Goal: Entertainment & Leisure: Consume media (video, audio)

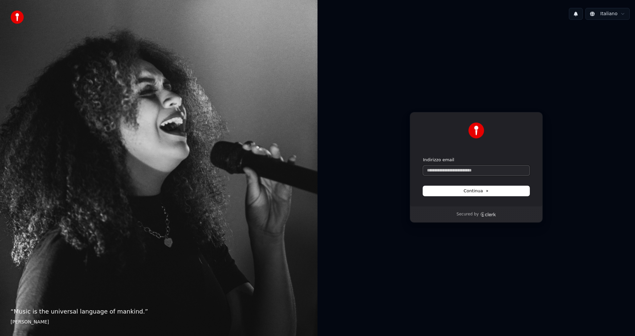
click at [435, 169] on input "Indirizzo email" at bounding box center [476, 171] width 107 height 10
click at [423, 157] on button "submit" at bounding box center [423, 157] width 0 height 0
type input "**********"
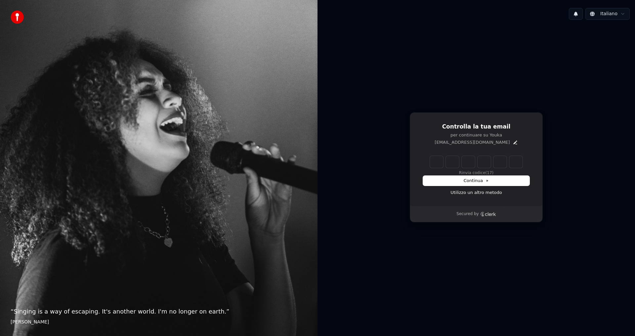
click at [433, 160] on input "Enter verification code" at bounding box center [476, 162] width 93 height 12
type input "******"
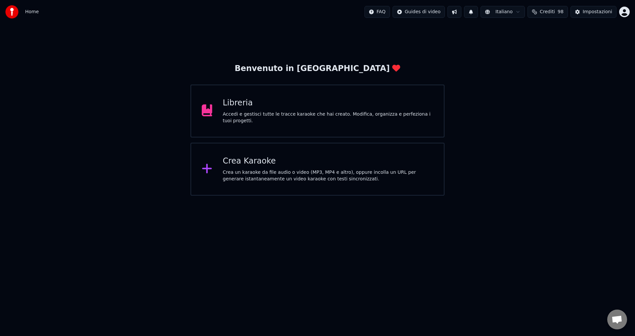
click at [261, 106] on div "Libreria" at bounding box center [328, 103] width 211 height 11
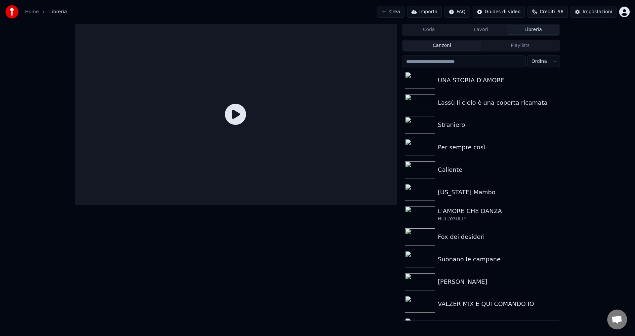
click at [403, 13] on button "Crea" at bounding box center [390, 12] width 27 height 12
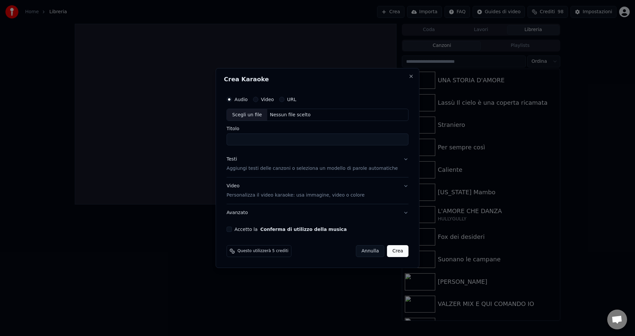
click at [304, 116] on div "Nessun file scelto" at bounding box center [290, 115] width 46 height 7
type input "**********"
click at [252, 167] on p "Aggiungi testi delle canzoni o seleziona un modello di parole automatiche" at bounding box center [312, 169] width 171 height 7
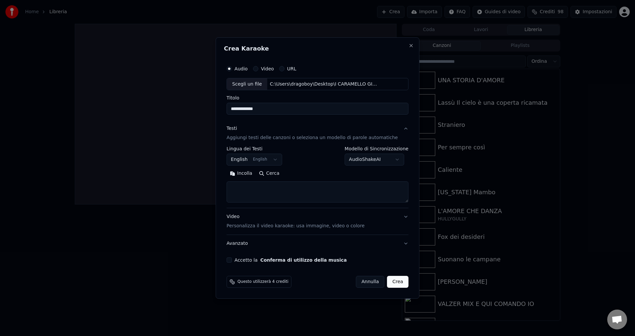
click at [250, 161] on button "English English" at bounding box center [255, 160] width 56 height 12
select select "**"
click at [358, 159] on body "**********" at bounding box center [317, 168] width 635 height 336
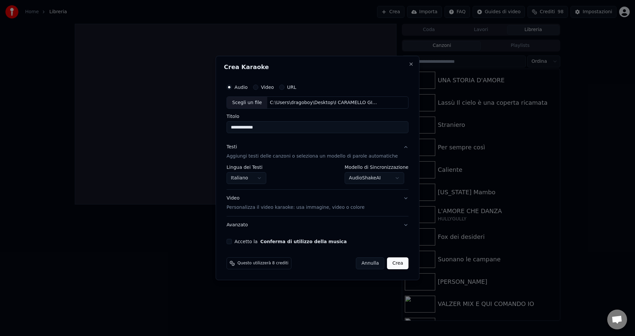
click at [241, 241] on div "Accetto la Conferma di utilizzo della musica" at bounding box center [318, 241] width 182 height 5
click at [232, 242] on button "Accetto la Conferma di utilizzo della musica" at bounding box center [229, 241] width 5 height 5
click at [389, 262] on button "Crea" at bounding box center [397, 264] width 21 height 12
select select "**********"
select select
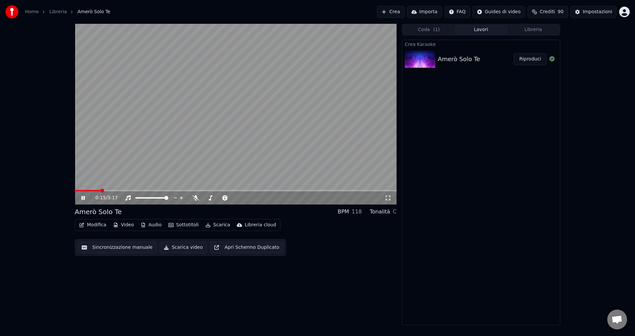
click at [83, 196] on icon at bounding box center [88, 197] width 16 height 5
click at [182, 226] on button "Sottotitoli" at bounding box center [184, 225] width 36 height 9
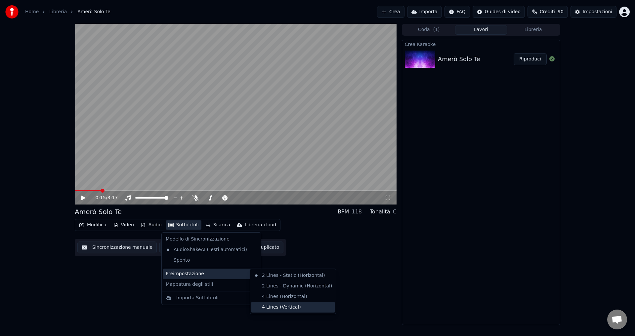
click at [283, 308] on div "4 Lines (Vertical)" at bounding box center [292, 307] width 83 height 11
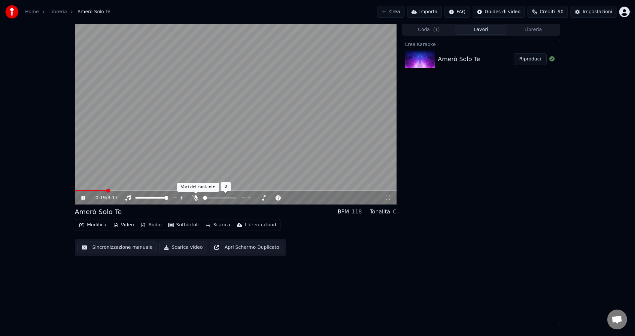
click at [197, 198] on icon at bounding box center [196, 197] width 7 height 5
click at [194, 198] on icon at bounding box center [196, 197] width 7 height 5
click at [195, 199] on icon at bounding box center [196, 197] width 7 height 5
click at [195, 199] on icon at bounding box center [196, 197] width 4 height 5
click at [83, 197] on icon at bounding box center [88, 197] width 16 height 5
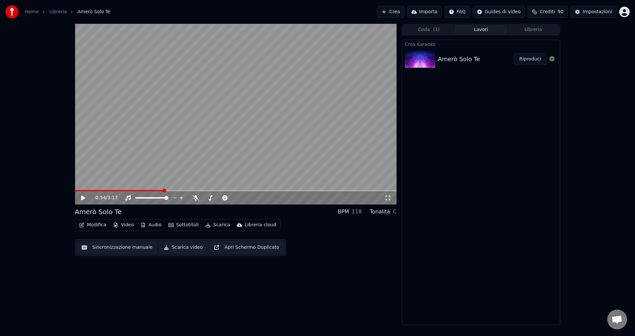
click at [128, 224] on button "Video" at bounding box center [123, 225] width 26 height 9
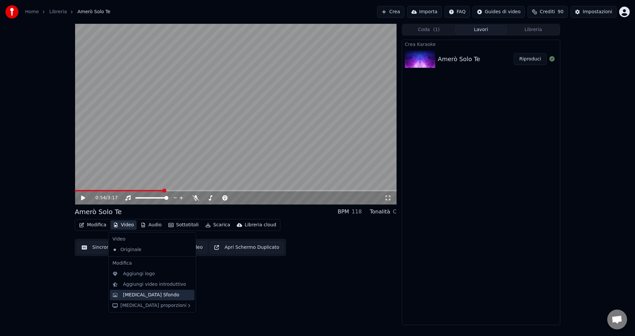
click at [153, 292] on div "Cambia Sfondo" at bounding box center [151, 295] width 56 height 7
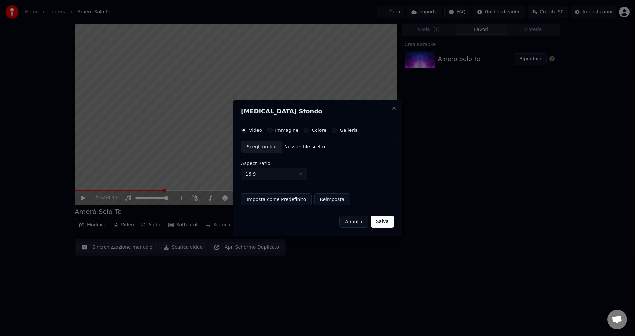
click at [305, 132] on div "Colore" at bounding box center [315, 130] width 23 height 5
click at [304, 131] on button "Colore" at bounding box center [306, 130] width 5 height 5
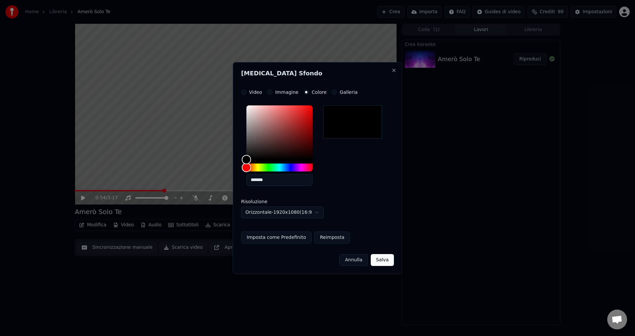
click at [382, 260] on button "Salva" at bounding box center [382, 260] width 23 height 12
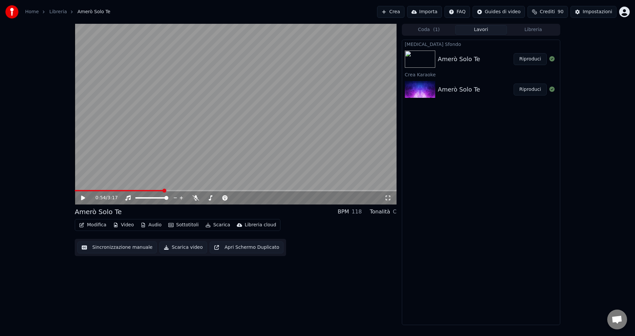
click at [526, 57] on button "Riproduci" at bounding box center [530, 59] width 33 height 12
click at [195, 197] on icon at bounding box center [196, 197] width 7 height 5
click at [203, 198] on span at bounding box center [205, 198] width 4 height 4
click at [168, 200] on span at bounding box center [166, 198] width 4 height 4
click at [81, 198] on icon at bounding box center [88, 197] width 16 height 5
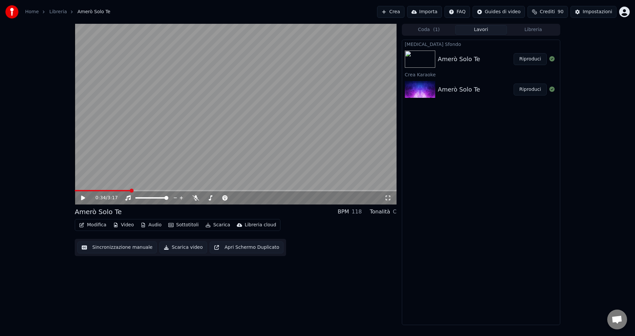
click at [169, 246] on button "Scarica video" at bounding box center [183, 248] width 48 height 12
click at [533, 58] on button "Mostra" at bounding box center [533, 59] width 27 height 12
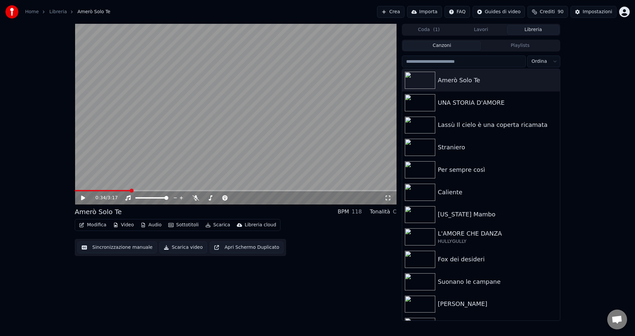
click at [529, 32] on button "Libreria" at bounding box center [533, 30] width 52 height 10
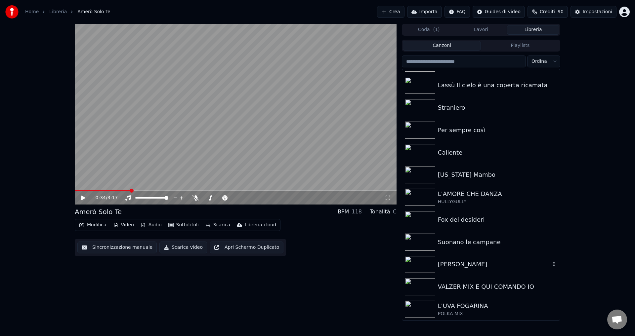
click at [460, 263] on div "[PERSON_NAME]" at bounding box center [494, 264] width 113 height 9
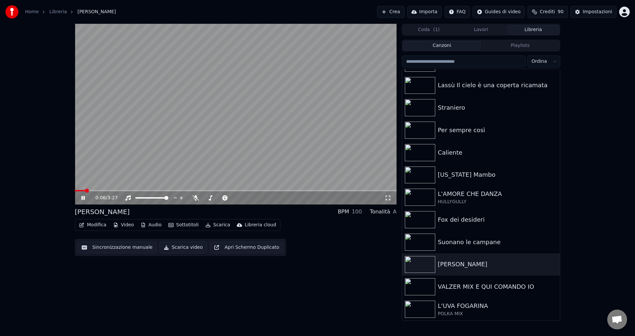
click at [84, 200] on icon at bounding box center [82, 198] width 3 height 4
click at [176, 226] on button "Sottotitoli" at bounding box center [184, 225] width 36 height 9
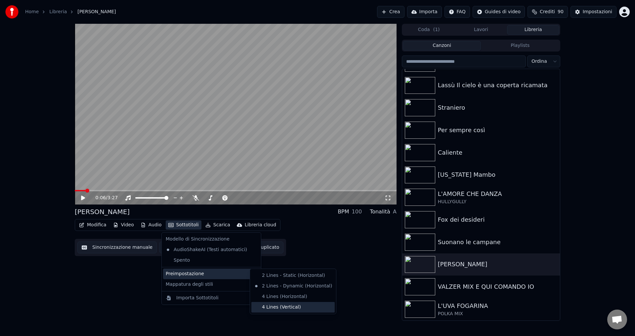
click at [273, 307] on div "4 Lines (Vertical)" at bounding box center [292, 307] width 83 height 11
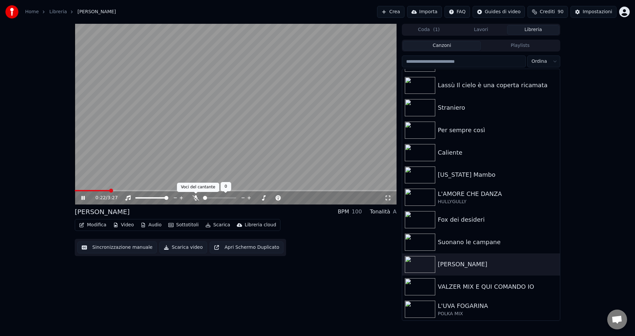
click at [194, 200] on icon at bounding box center [196, 197] width 7 height 5
click at [81, 198] on icon at bounding box center [88, 197] width 16 height 5
click at [159, 247] on button "Scarica video" at bounding box center [183, 248] width 48 height 12
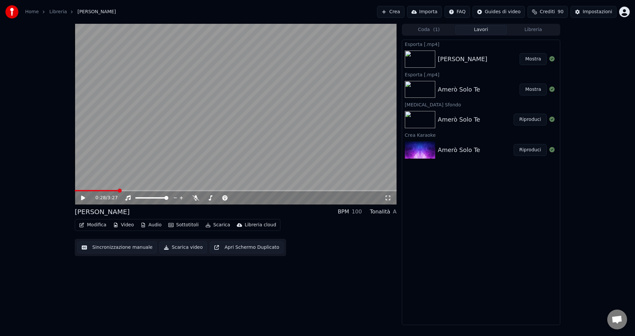
click at [529, 63] on button "Mostra" at bounding box center [533, 59] width 27 height 12
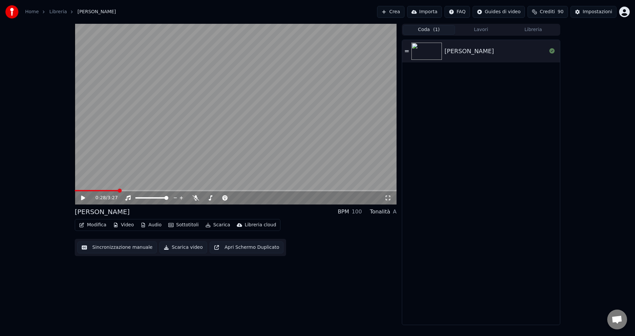
click at [433, 34] on button "Coda ( 1 )" at bounding box center [429, 30] width 52 height 10
click at [528, 30] on button "Libreria" at bounding box center [533, 30] width 52 height 10
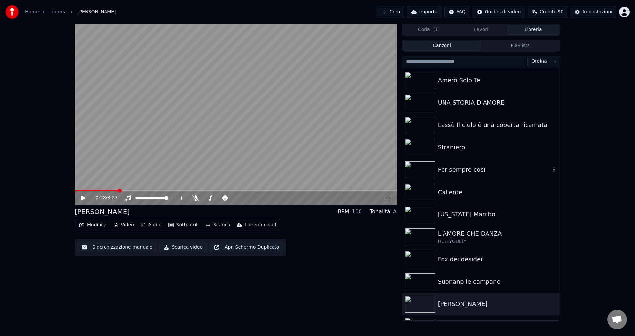
scroll to position [40, 0]
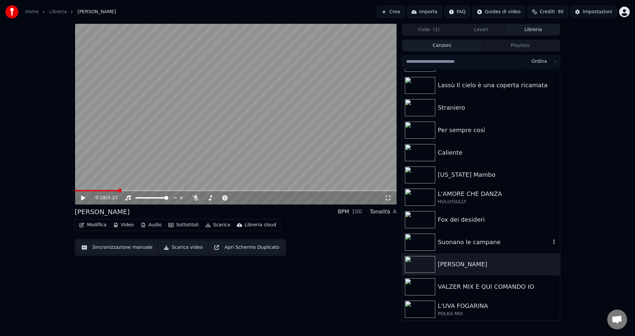
click at [477, 243] on div "Suonano le campane" at bounding box center [494, 242] width 113 height 9
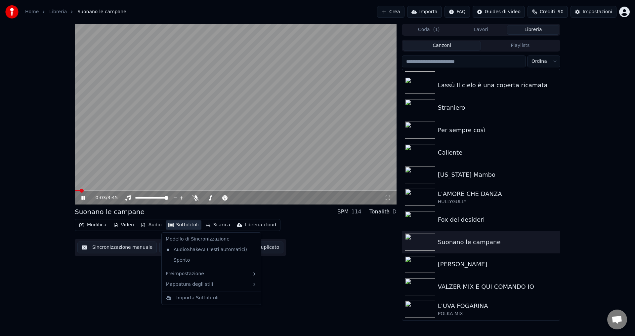
click at [171, 225] on button "Sottotitoli" at bounding box center [184, 225] width 36 height 9
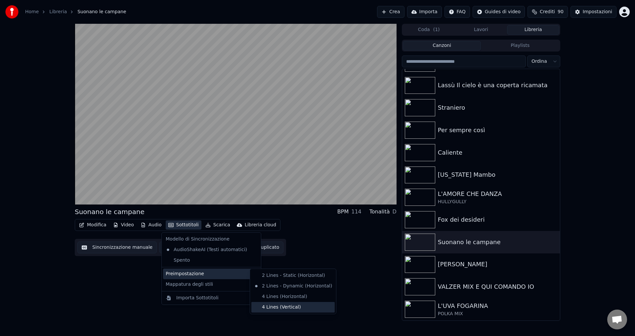
click at [270, 306] on div "4 Lines (Vertical)" at bounding box center [292, 307] width 83 height 11
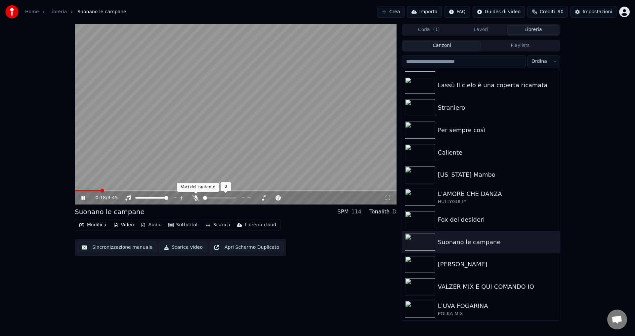
click at [197, 199] on icon at bounding box center [196, 197] width 7 height 5
click at [84, 197] on icon at bounding box center [82, 198] width 3 height 4
click at [179, 249] on button "Scarica video" at bounding box center [183, 248] width 48 height 12
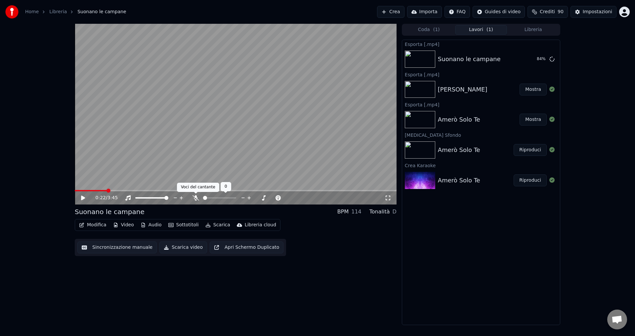
click at [195, 199] on icon at bounding box center [196, 197] width 7 height 5
click at [195, 199] on icon at bounding box center [196, 197] width 4 height 5
click at [529, 62] on button "Mostra" at bounding box center [533, 59] width 27 height 12
click at [529, 31] on button "Libreria" at bounding box center [533, 30] width 52 height 10
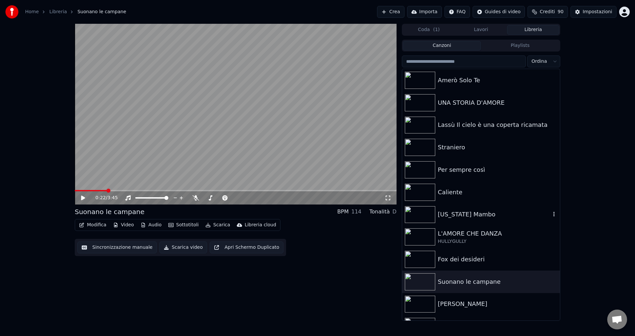
scroll to position [40, 0]
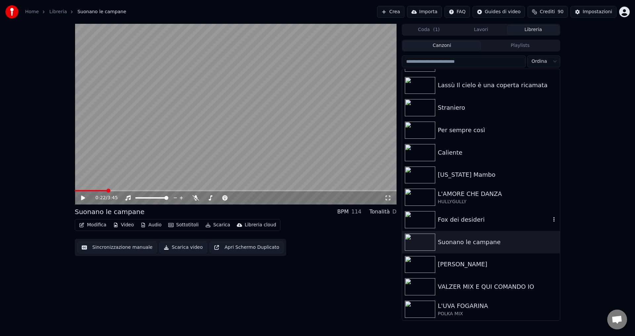
click at [466, 223] on div "Fox dei desideri" at bounding box center [494, 219] width 113 height 9
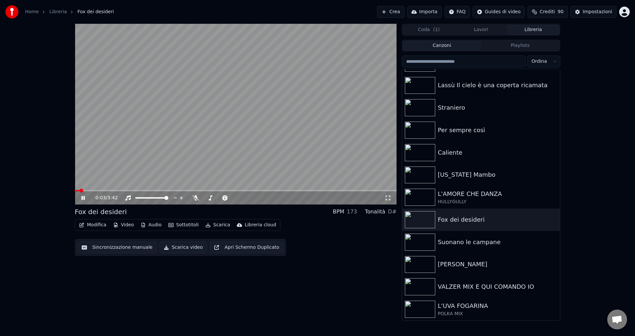
click at [82, 200] on icon at bounding box center [82, 198] width 3 height 4
click at [175, 226] on button "Sottotitoli" at bounding box center [184, 225] width 36 height 9
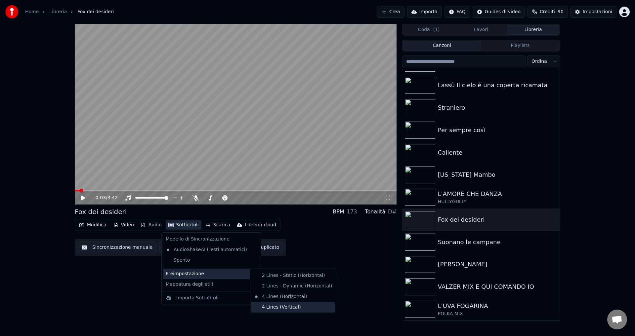
click at [267, 308] on div "4 Lines (Vertical)" at bounding box center [292, 307] width 83 height 11
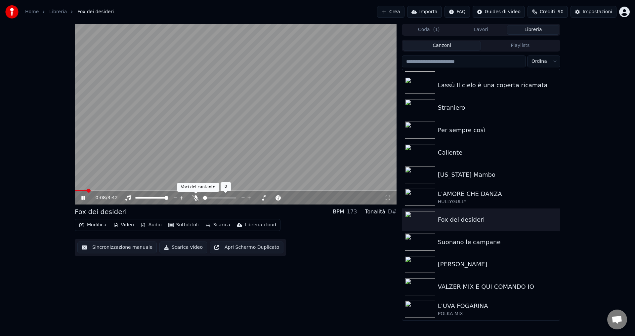
click at [196, 198] on icon at bounding box center [196, 197] width 7 height 5
click at [196, 198] on icon at bounding box center [196, 197] width 4 height 5
click at [80, 197] on icon at bounding box center [88, 197] width 16 height 5
click at [185, 249] on button "Scarica video" at bounding box center [183, 248] width 48 height 12
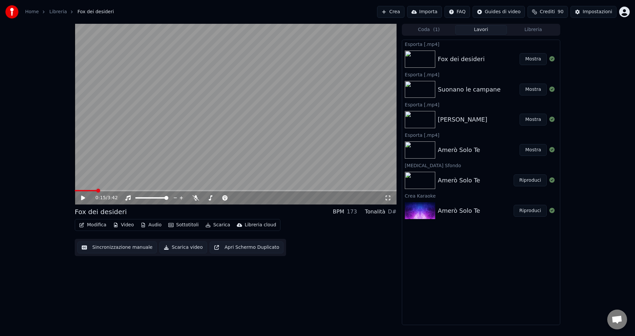
click at [522, 56] on button "Mostra" at bounding box center [533, 59] width 27 height 12
click at [529, 32] on button "Libreria" at bounding box center [533, 30] width 52 height 10
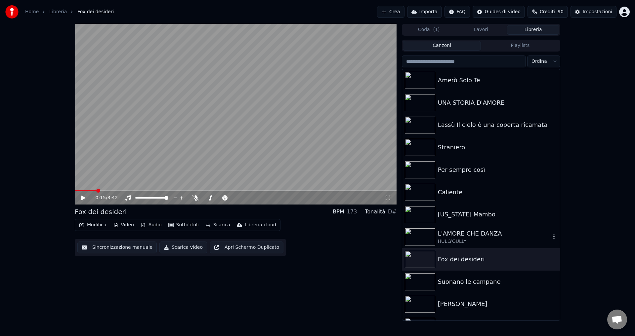
click at [460, 233] on div "L'AMORE CHE DANZA" at bounding box center [494, 233] width 113 height 9
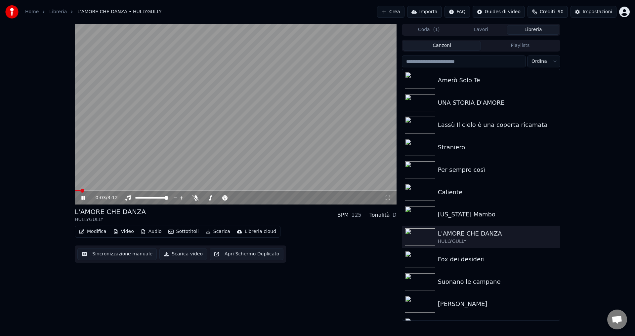
click at [81, 199] on icon at bounding box center [88, 197] width 16 height 5
click at [174, 233] on button "Sottotitoli" at bounding box center [184, 231] width 36 height 9
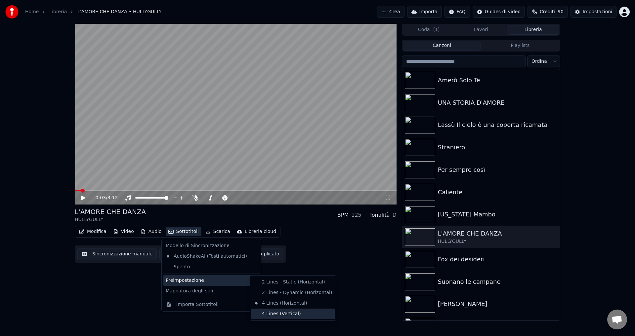
click at [275, 312] on div "4 Lines (Vertical)" at bounding box center [292, 314] width 83 height 11
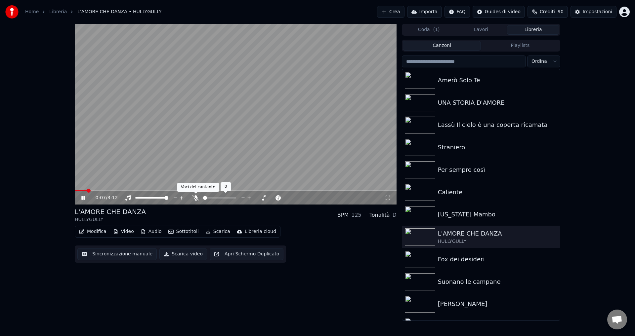
click at [195, 199] on icon at bounding box center [196, 197] width 7 height 5
click at [211, 197] on icon at bounding box center [210, 197] width 7 height 5
click at [194, 198] on icon at bounding box center [196, 197] width 7 height 5
click at [80, 198] on icon at bounding box center [88, 197] width 16 height 5
click at [159, 254] on button "Scarica video" at bounding box center [183, 254] width 48 height 12
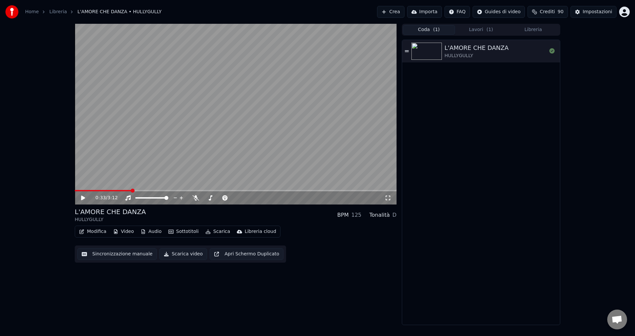
click at [412, 25] on button "Coda ( 1 )" at bounding box center [429, 30] width 52 height 10
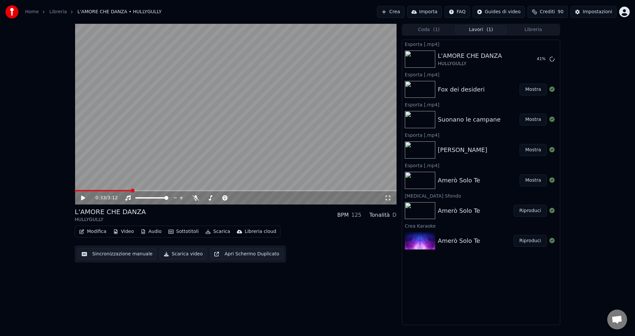
click at [480, 33] on button "Lavori ( 1 )" at bounding box center [481, 30] width 52 height 10
click at [520, 29] on button "Libreria" at bounding box center [533, 30] width 52 height 10
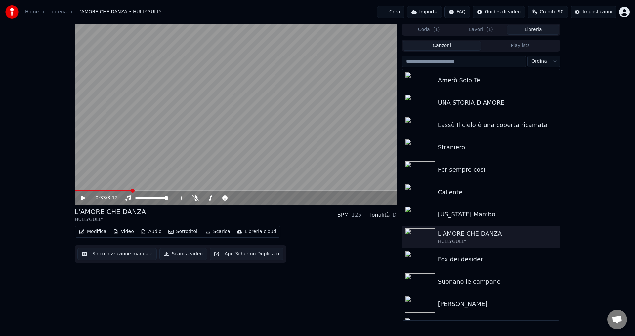
click at [474, 27] on button "Lavori ( 1 )" at bounding box center [481, 30] width 52 height 10
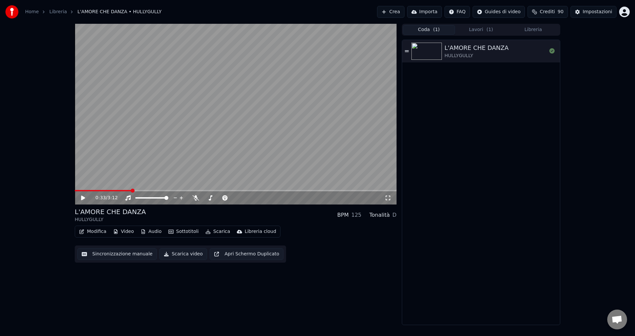
click at [428, 27] on button "Coda ( 1 )" at bounding box center [429, 30] width 52 height 10
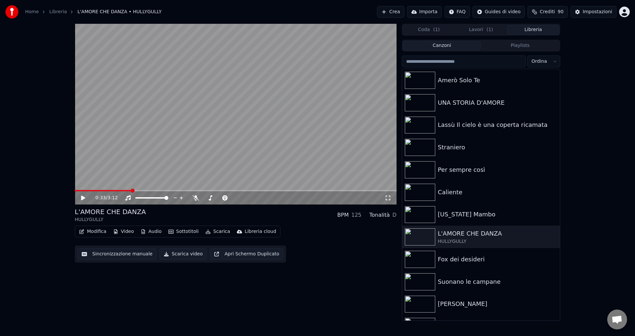
click at [520, 28] on button "Libreria" at bounding box center [533, 30] width 52 height 10
click at [544, 23] on div "Home Libreria L'AMORE CHE DANZA • HULLYGULLY Crea Importa FAQ Guides di video C…" at bounding box center [317, 12] width 635 height 24
click at [485, 32] on button "Lavori ( 1 )" at bounding box center [481, 30] width 52 height 10
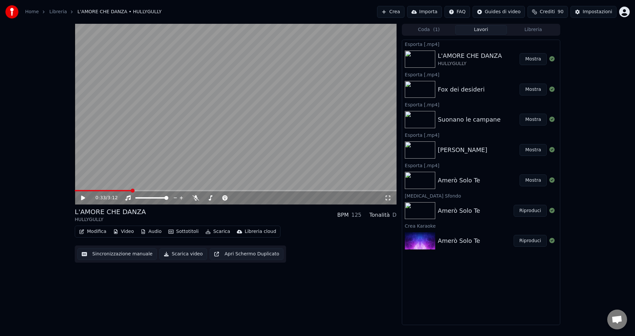
click at [541, 61] on button "Mostra" at bounding box center [533, 59] width 27 height 12
click at [429, 32] on button "Coda ( 1 )" at bounding box center [429, 30] width 52 height 10
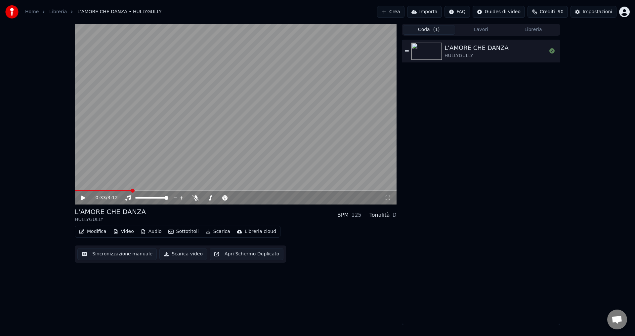
click at [404, 12] on button "Crea" at bounding box center [390, 12] width 27 height 12
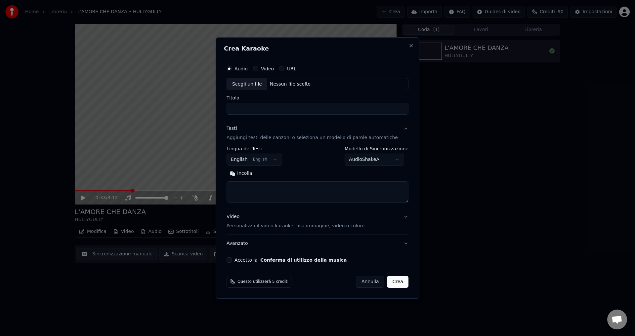
click at [295, 84] on div "Nessun file scelto" at bounding box center [290, 84] width 46 height 7
type input "**********"
click at [250, 160] on body "**********" at bounding box center [317, 168] width 635 height 336
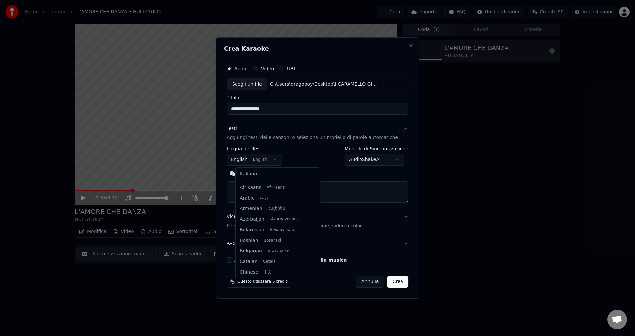
scroll to position [53, 0]
select select "**"
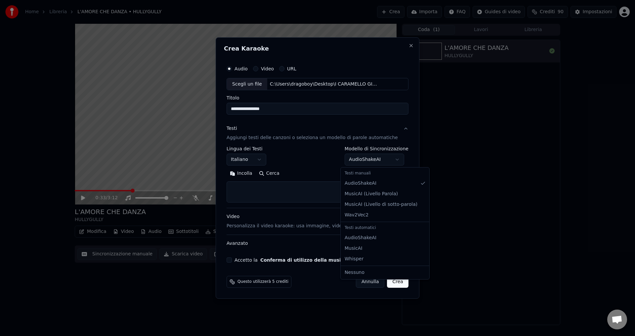
click at [358, 162] on body "**********" at bounding box center [317, 168] width 635 height 336
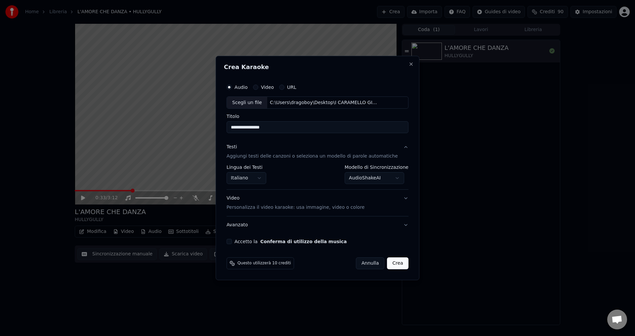
click at [232, 241] on button "Accetto la Conferma di utilizzo della musica" at bounding box center [229, 241] width 5 height 5
click at [395, 265] on button "Crea" at bounding box center [397, 264] width 21 height 12
select select "**********"
select select
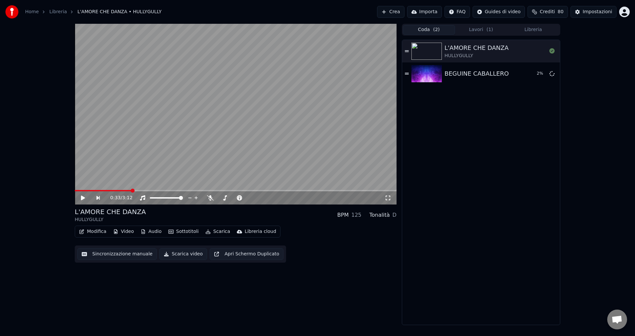
click at [426, 28] on button "Coda ( 2 )" at bounding box center [429, 30] width 52 height 10
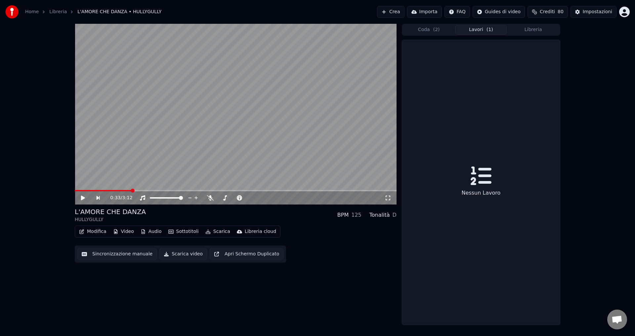
click at [491, 31] on span "( 1 )" at bounding box center [490, 29] width 7 height 7
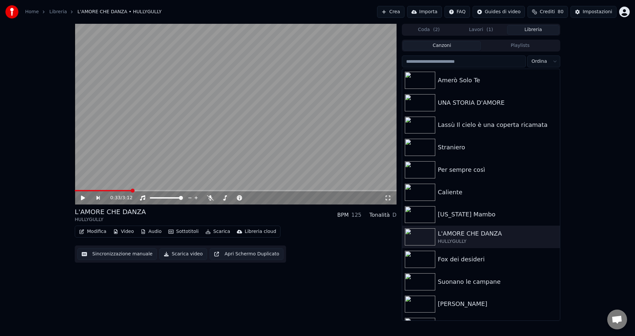
click at [537, 32] on button "Libreria" at bounding box center [533, 30] width 52 height 10
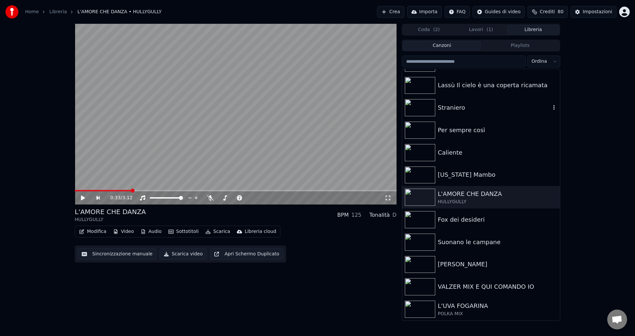
scroll to position [0, 0]
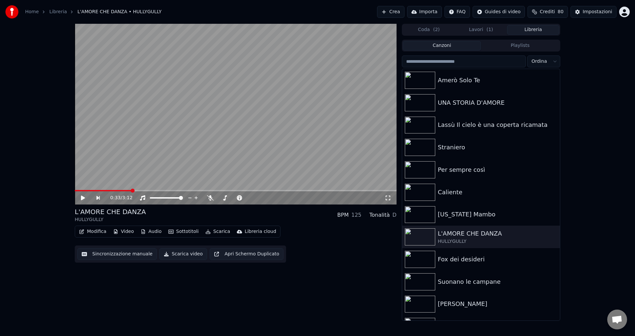
click at [477, 32] on button "Lavori ( 1 )" at bounding box center [481, 30] width 52 height 10
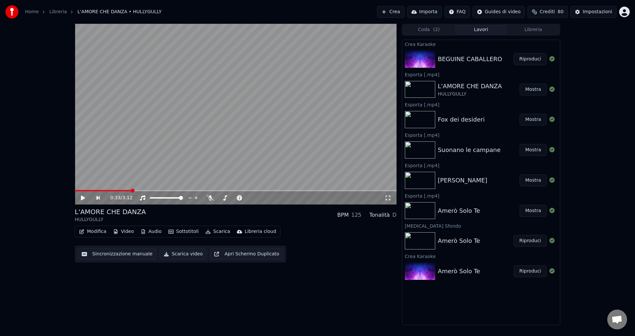
click at [524, 65] on button "Riproduci" at bounding box center [530, 59] width 33 height 12
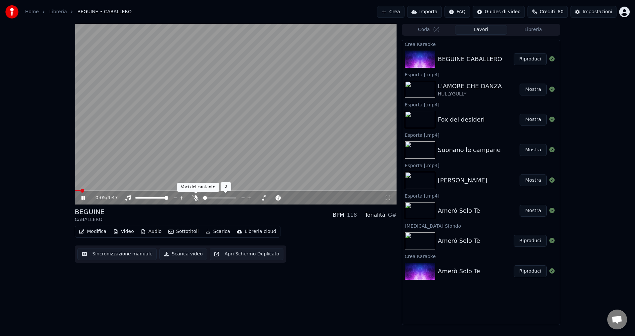
click at [195, 196] on icon at bounding box center [196, 197] width 7 height 5
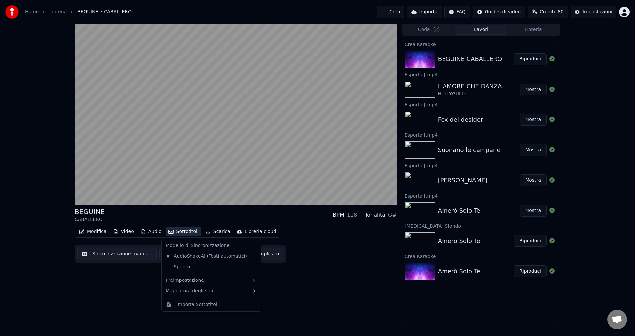
click at [169, 231] on icon "button" at bounding box center [170, 232] width 5 height 5
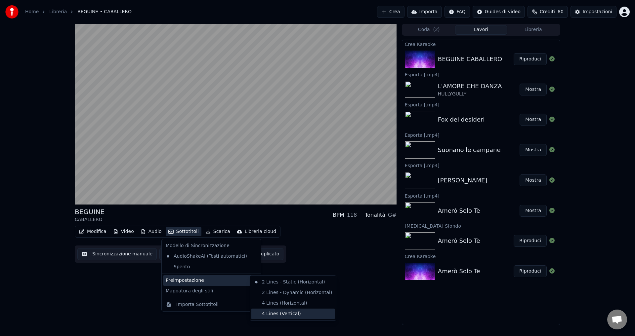
click at [272, 314] on div "4 Lines (Vertical)" at bounding box center [292, 314] width 83 height 11
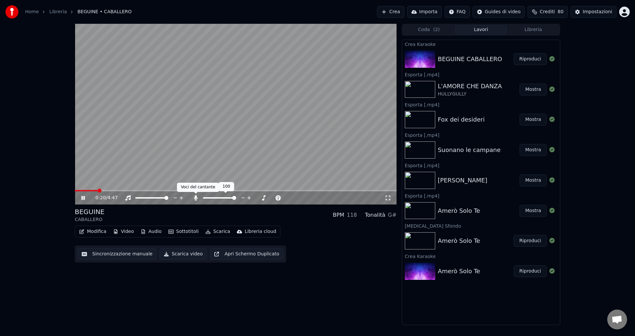
click at [196, 200] on icon at bounding box center [196, 197] width 4 height 5
click at [80, 197] on div "0:22 / 4:47" at bounding box center [235, 198] width 317 height 7
click at [82, 198] on icon at bounding box center [82, 198] width 3 height 4
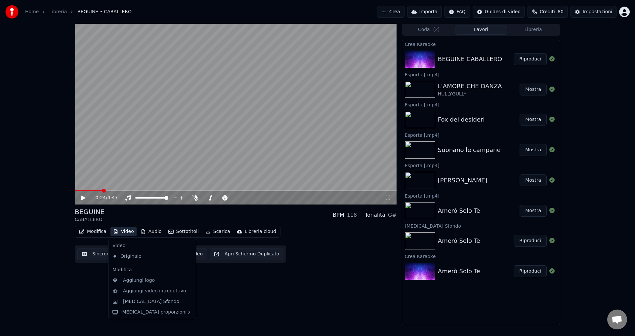
click at [120, 230] on button "Video" at bounding box center [123, 231] width 26 height 9
click at [151, 302] on div "Cambia Sfondo" at bounding box center [151, 302] width 56 height 7
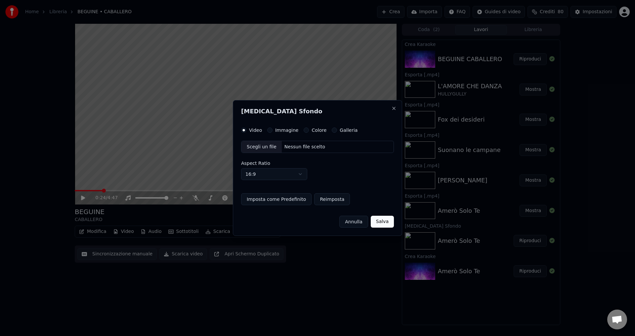
click at [304, 130] on button "Colore" at bounding box center [306, 130] width 5 height 5
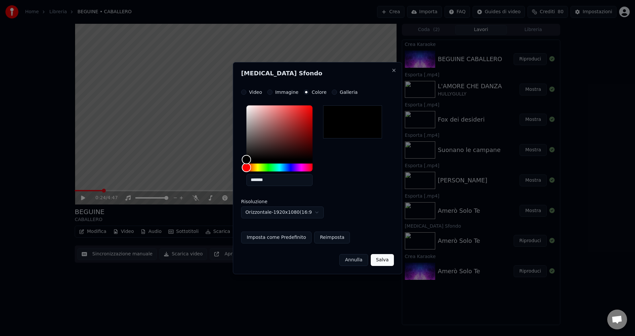
click at [385, 262] on button "Salva" at bounding box center [382, 260] width 23 height 12
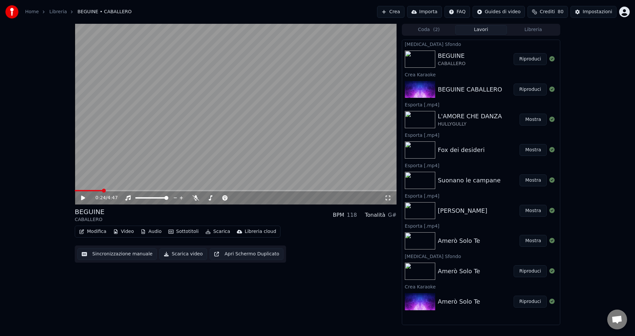
click at [529, 58] on button "Riproduci" at bounding box center [530, 59] width 33 height 12
click at [194, 198] on icon at bounding box center [196, 197] width 7 height 5
click at [194, 198] on icon at bounding box center [196, 197] width 4 height 5
click at [83, 197] on icon at bounding box center [88, 197] width 16 height 5
click at [177, 253] on button "Scarica video" at bounding box center [183, 254] width 48 height 12
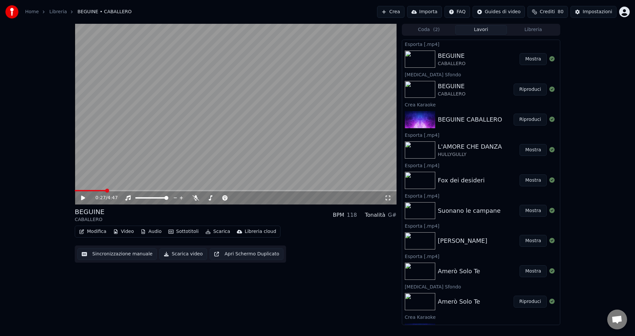
click at [400, 10] on button "Crea" at bounding box center [390, 12] width 27 height 12
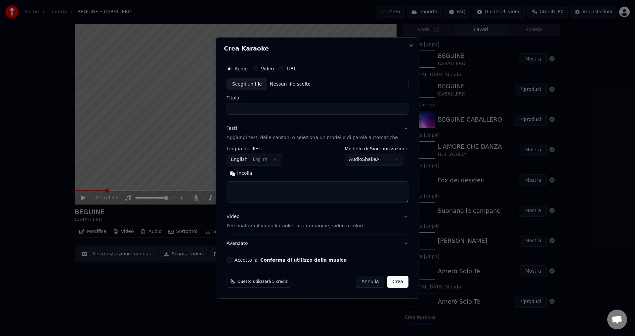
click at [280, 84] on div "Nessun file scelto" at bounding box center [290, 84] width 46 height 7
type input "**********"
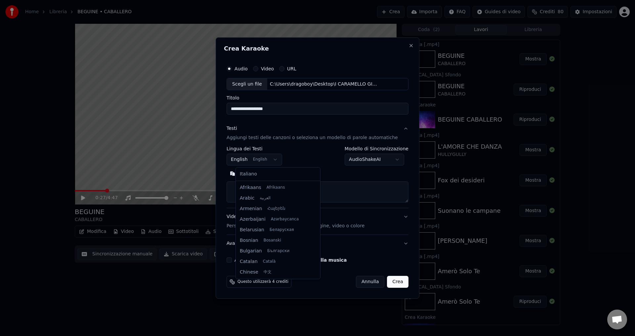
click at [248, 158] on body "**********" at bounding box center [317, 168] width 635 height 336
select select "**"
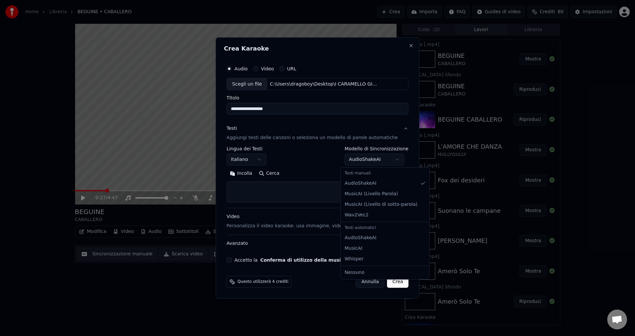
click at [370, 161] on body "**********" at bounding box center [317, 168] width 635 height 336
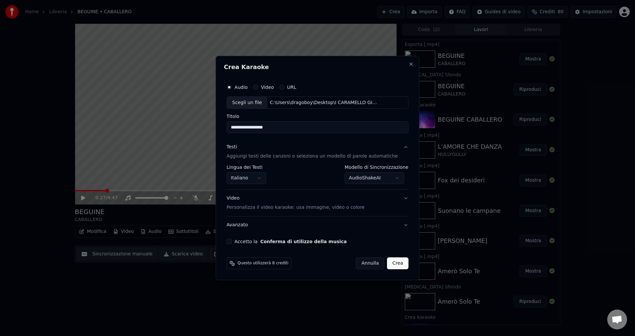
click at [235, 243] on div "**********" at bounding box center [317, 162] width 187 height 169
click at [232, 242] on button "Accetto la Conferma di utilizzo della musica" at bounding box center [229, 241] width 5 height 5
click at [395, 267] on button "Crea" at bounding box center [397, 264] width 21 height 12
select select "**********"
select select
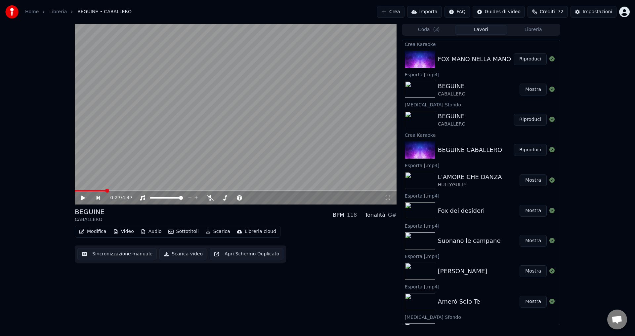
click at [525, 59] on button "Riproduci" at bounding box center [530, 59] width 33 height 12
click at [195, 199] on icon at bounding box center [196, 197] width 7 height 5
click at [195, 199] on icon at bounding box center [196, 197] width 4 height 5
click at [83, 199] on icon at bounding box center [88, 197] width 16 height 5
click at [177, 232] on button "Sottotitoli" at bounding box center [184, 231] width 36 height 9
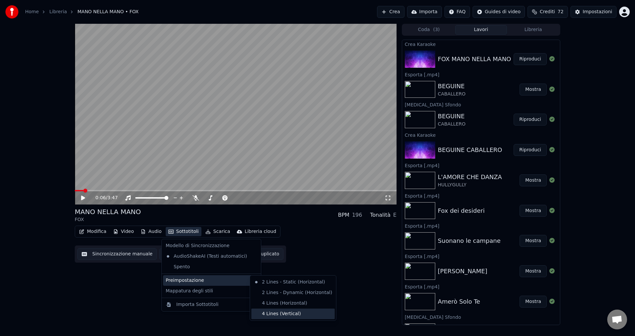
click at [277, 315] on div "4 Lines (Vertical)" at bounding box center [292, 314] width 83 height 11
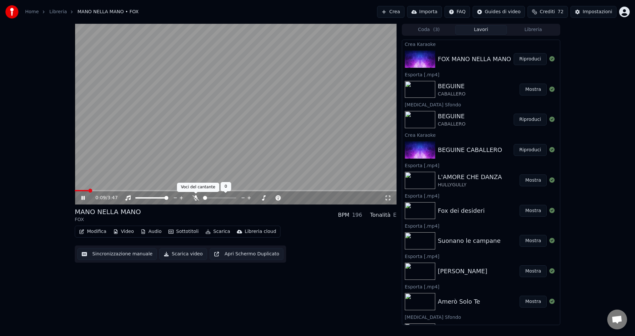
click at [194, 197] on icon at bounding box center [196, 197] width 7 height 5
click at [81, 198] on icon at bounding box center [88, 197] width 16 height 5
click at [126, 303] on div "0:29 / 3:47 MANO NELLA MANO FOX BPM 196 Tonalità E Modifica Video Audio Sottoti…" at bounding box center [236, 175] width 322 height 302
click at [126, 232] on button "Video" at bounding box center [123, 231] width 26 height 9
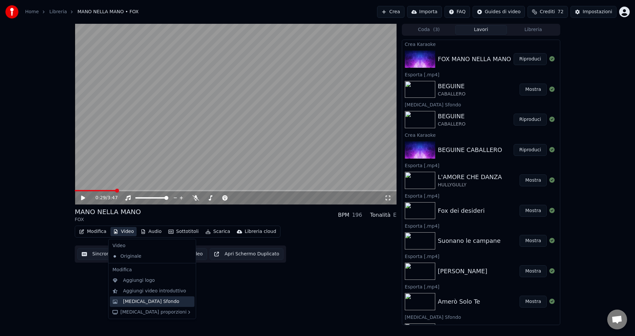
click at [142, 304] on div "Cambia Sfondo" at bounding box center [151, 302] width 56 height 7
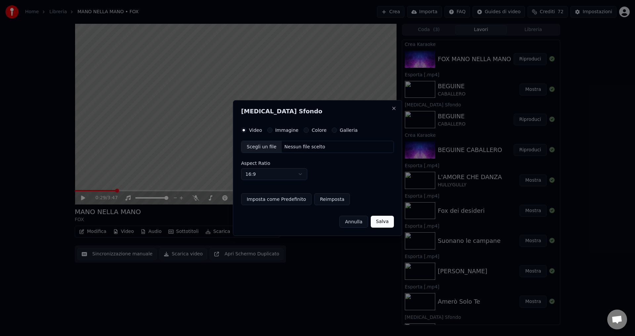
click at [304, 131] on button "Colore" at bounding box center [306, 130] width 5 height 5
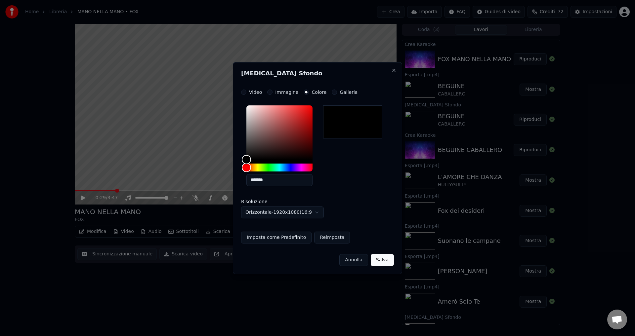
click at [383, 264] on button "Salva" at bounding box center [382, 260] width 23 height 12
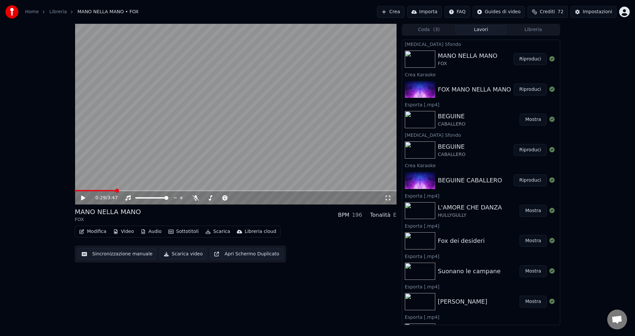
click at [525, 60] on button "Riproduci" at bounding box center [530, 59] width 33 height 12
click at [195, 197] on icon at bounding box center [196, 197] width 7 height 5
click at [195, 197] on icon at bounding box center [196, 197] width 4 height 5
click at [85, 197] on icon at bounding box center [88, 197] width 16 height 5
click at [173, 256] on button "Scarica video" at bounding box center [183, 254] width 48 height 12
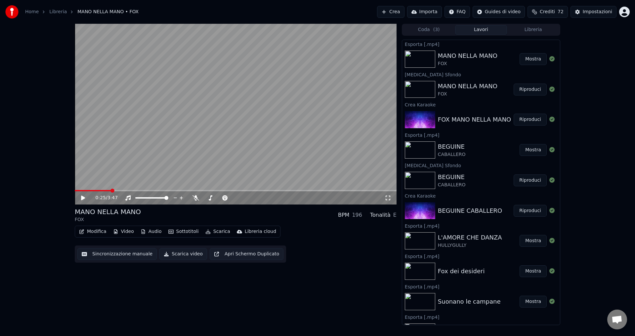
click at [526, 61] on button "Mostra" at bounding box center [533, 59] width 27 height 12
click at [404, 12] on button "Crea" at bounding box center [390, 12] width 27 height 12
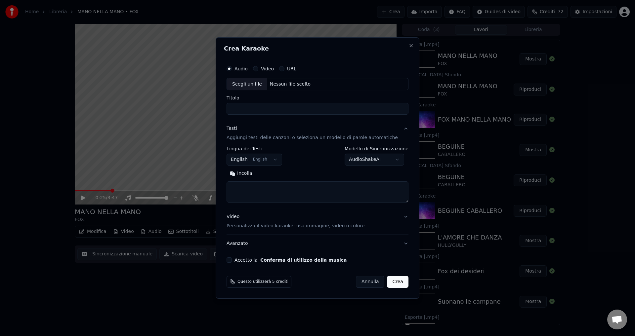
click at [279, 86] on div "Nessun file scelto" at bounding box center [290, 84] width 46 height 7
type input "******"
click at [232, 261] on button "Accetto la Conferma di utilizzo della musica" at bounding box center [229, 260] width 5 height 5
click at [255, 159] on body "Home Libreria MANO NELLA MANO • FOX Crea Importa FAQ Guides di video Crediti 72…" at bounding box center [317, 168] width 635 height 336
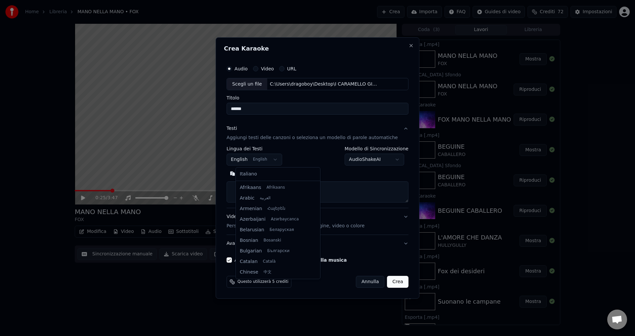
scroll to position [53, 0]
select select "**"
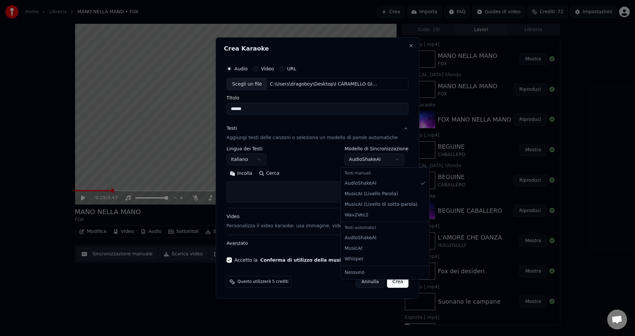
click at [359, 159] on body "Home Libreria MANO NELLA MANO • FOX Crea Importa FAQ Guides di video Crediti 72…" at bounding box center [317, 168] width 635 height 336
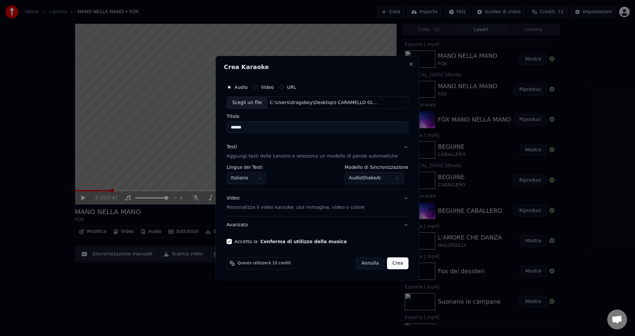
click at [387, 264] on button "Crea" at bounding box center [397, 264] width 21 height 12
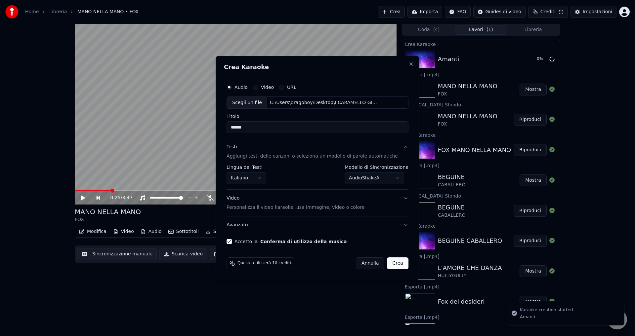
select select "**********"
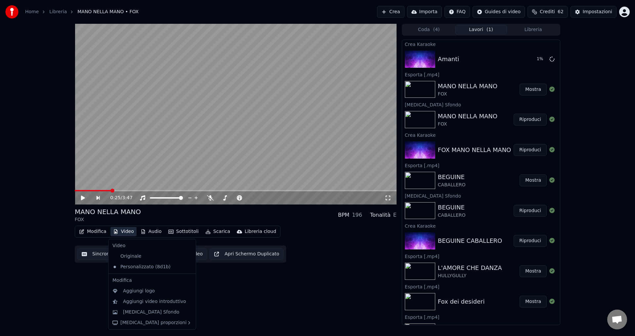
click at [128, 232] on button "Video" at bounding box center [123, 231] width 26 height 9
click at [155, 309] on div "Cambia Sfondo" at bounding box center [152, 312] width 85 height 11
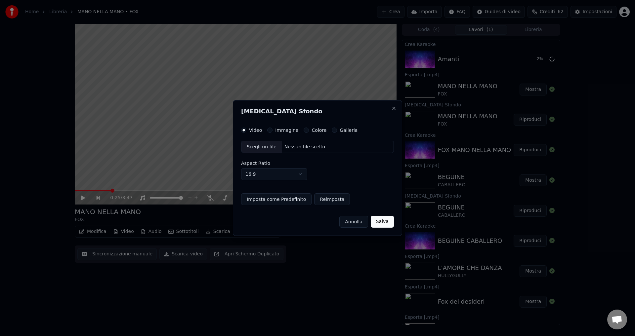
click at [304, 130] on button "Colore" at bounding box center [306, 130] width 5 height 5
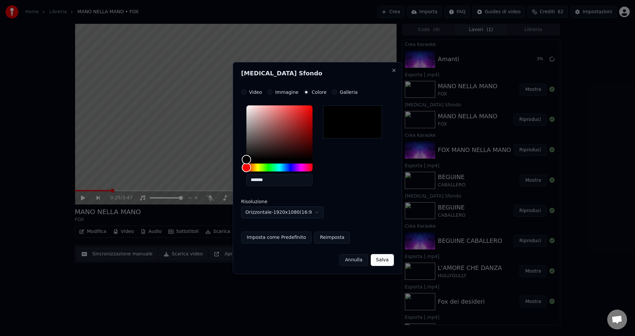
click at [365, 266] on button "Annulla" at bounding box center [353, 260] width 29 height 12
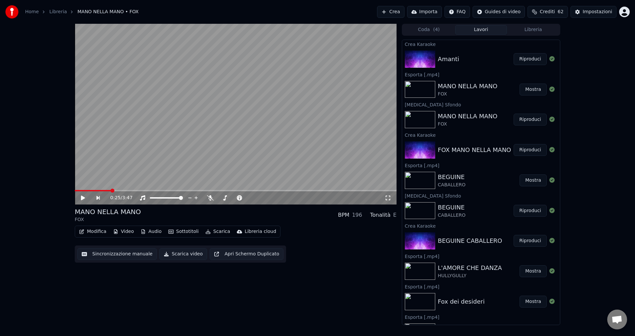
click at [524, 62] on button "Riproduci" at bounding box center [530, 59] width 33 height 12
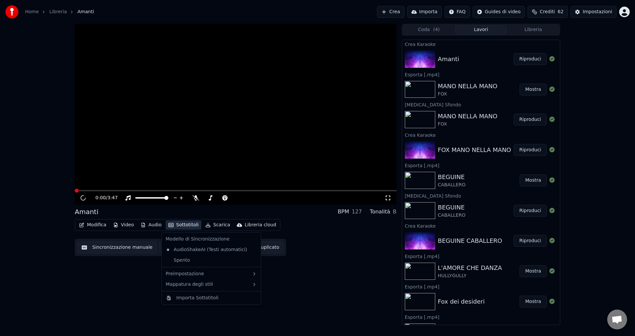
click at [180, 224] on button "Sottotitoli" at bounding box center [184, 225] width 36 height 9
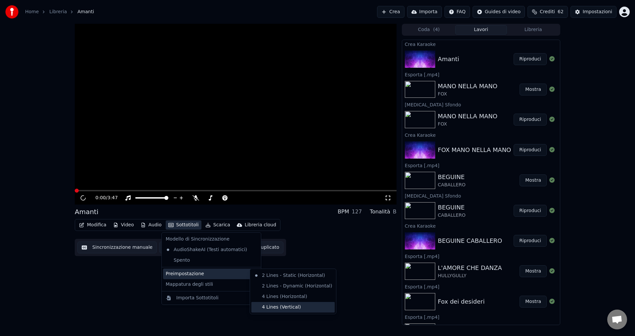
click at [285, 307] on div "4 Lines (Vertical)" at bounding box center [292, 307] width 83 height 11
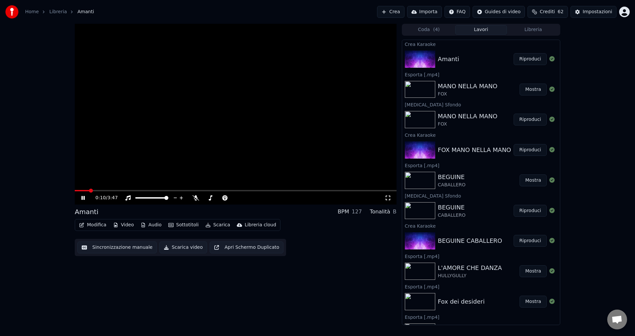
click at [132, 191] on span at bounding box center [236, 190] width 322 height 1
click at [196, 200] on icon at bounding box center [196, 197] width 7 height 5
click at [196, 200] on icon at bounding box center [196, 197] width 4 height 5
click at [81, 199] on icon at bounding box center [88, 197] width 16 height 5
click at [514, 62] on button "Riproduci" at bounding box center [530, 59] width 33 height 12
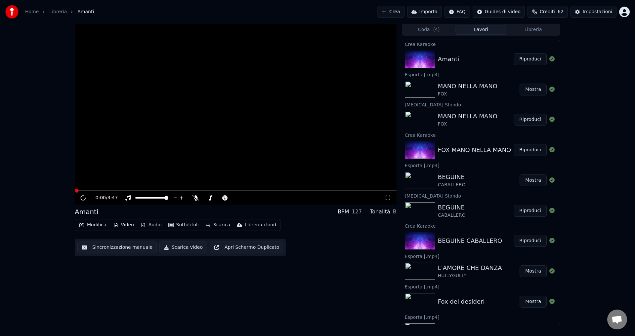
click at [526, 60] on button "Riproduci" at bounding box center [530, 59] width 33 height 12
click at [523, 88] on button "Mostra" at bounding box center [533, 90] width 27 height 12
click at [522, 91] on button "Mostra" at bounding box center [533, 90] width 27 height 12
click at [425, 32] on button "Coda ( 4 )" at bounding box center [429, 30] width 52 height 10
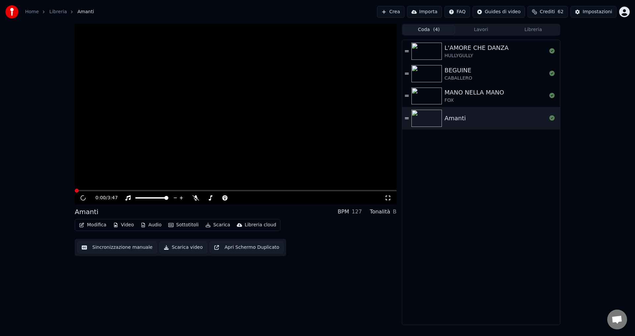
click at [492, 115] on div "Amanti" at bounding box center [496, 118] width 102 height 9
click at [543, 30] on button "Libreria" at bounding box center [533, 30] width 52 height 10
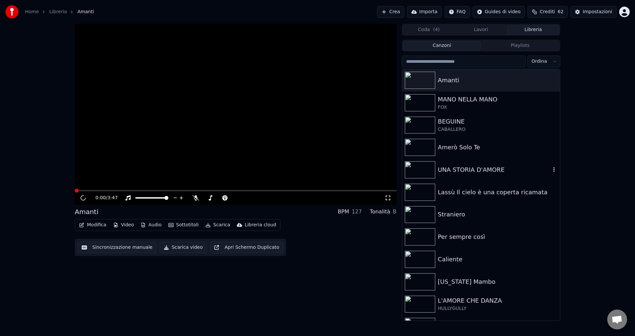
click at [466, 168] on div "UNA STORIA D'AMORE" at bounding box center [494, 169] width 113 height 9
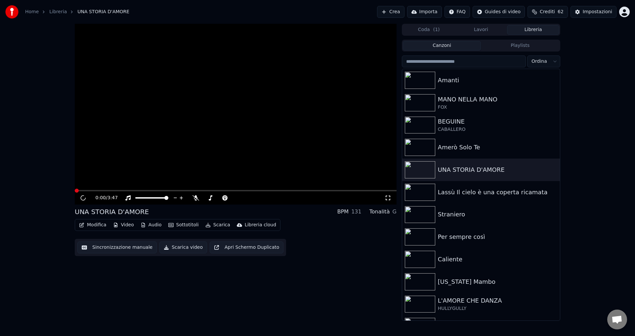
click at [439, 31] on button "Coda ( 1 )" at bounding box center [429, 30] width 52 height 10
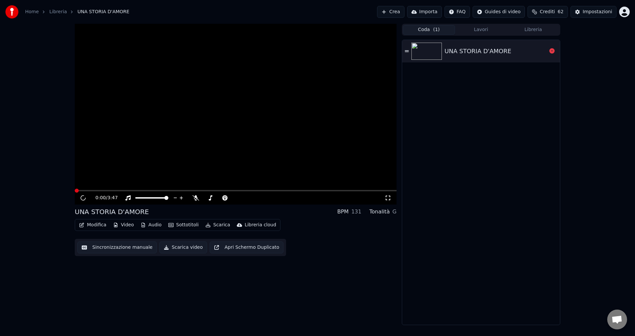
click at [479, 55] on div "UNA STORIA D'AMORE" at bounding box center [478, 51] width 67 height 9
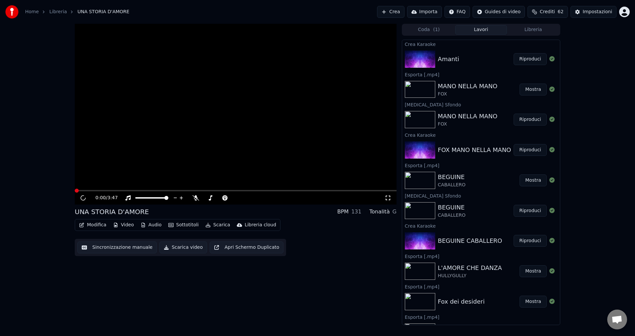
click at [478, 29] on button "Lavori" at bounding box center [481, 30] width 52 height 10
click at [526, 58] on button "Riproduci" at bounding box center [530, 59] width 33 height 12
click at [432, 11] on button "Importa" at bounding box center [424, 12] width 35 height 12
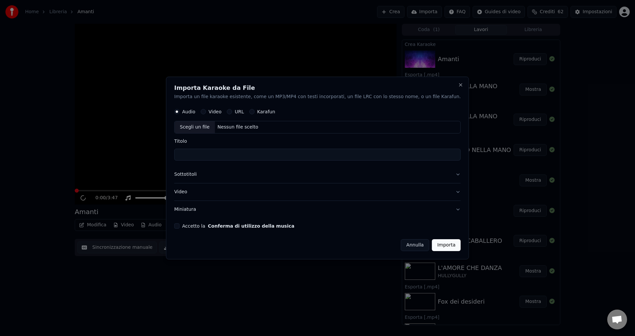
click at [404, 246] on button "Annulla" at bounding box center [415, 245] width 29 height 12
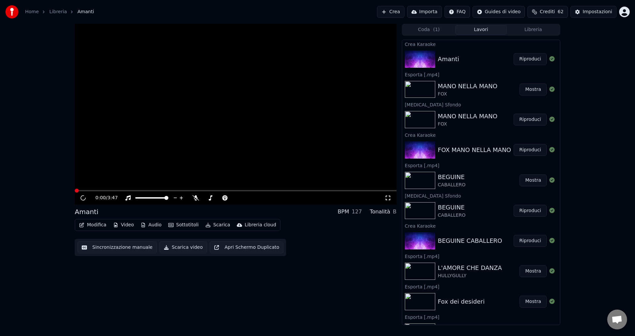
click at [90, 192] on div "0:00 / 3:47" at bounding box center [236, 198] width 322 height 13
click at [91, 191] on span at bounding box center [236, 190] width 322 height 1
click at [119, 191] on span at bounding box center [236, 190] width 322 height 1
click at [75, 189] on span at bounding box center [77, 191] width 4 height 4
click at [534, 59] on button "Riproduci" at bounding box center [530, 59] width 33 height 12
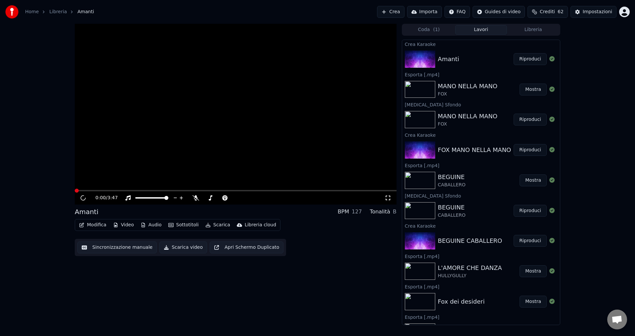
click at [534, 59] on button "Riproduci" at bounding box center [530, 59] width 33 height 12
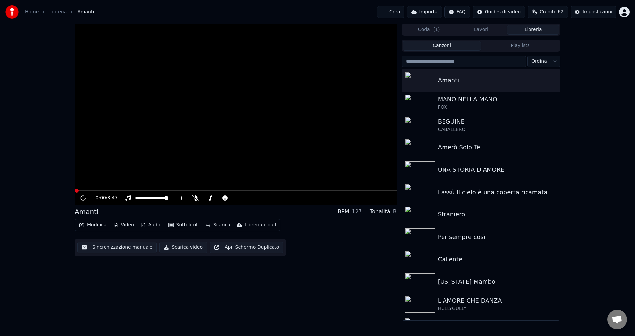
click at [534, 30] on button "Libreria" at bounding box center [533, 30] width 52 height 10
click at [464, 84] on div "Amanti" at bounding box center [494, 80] width 113 height 9
click at [551, 80] on icon "button" at bounding box center [554, 79] width 7 height 5
click at [538, 113] on div "Apri Directory" at bounding box center [551, 113] width 67 height 11
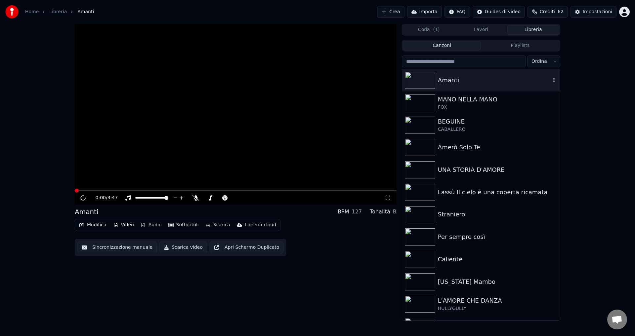
click at [551, 81] on icon "button" at bounding box center [554, 79] width 7 height 5
click at [550, 128] on div "Informazioni di Debug" at bounding box center [551, 124] width 67 height 11
click at [551, 78] on icon "button" at bounding box center [554, 79] width 7 height 5
click at [541, 93] on div "Aggiungi alla playlist" at bounding box center [551, 92] width 67 height 11
click at [484, 71] on div "Amanti" at bounding box center [481, 80] width 158 height 22
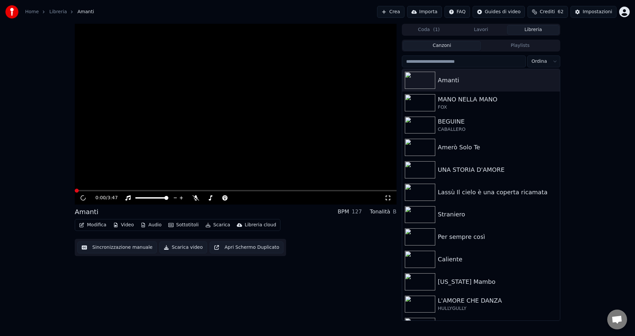
click at [482, 33] on button "Lavori" at bounding box center [481, 30] width 52 height 10
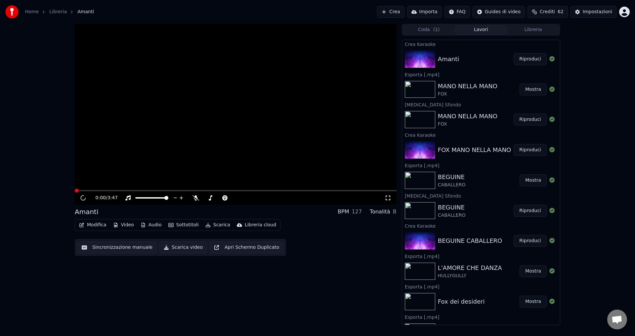
click at [452, 58] on div "Amanti" at bounding box center [448, 59] width 21 height 9
click at [532, 57] on button "Riproduci" at bounding box center [530, 59] width 33 height 12
click at [436, 32] on span "( 1 )" at bounding box center [436, 29] width 7 height 7
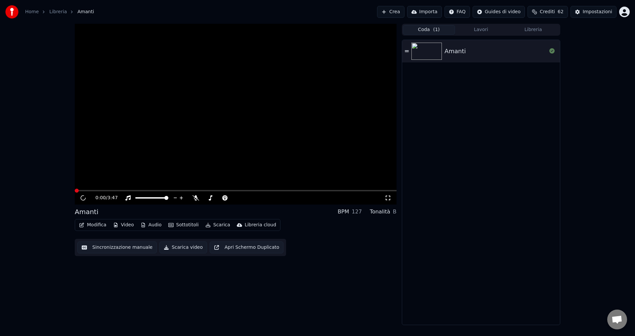
click at [433, 53] on img at bounding box center [426, 51] width 30 height 17
click at [407, 51] on icon at bounding box center [407, 51] width 4 height 2
click at [551, 51] on icon at bounding box center [551, 50] width 5 height 5
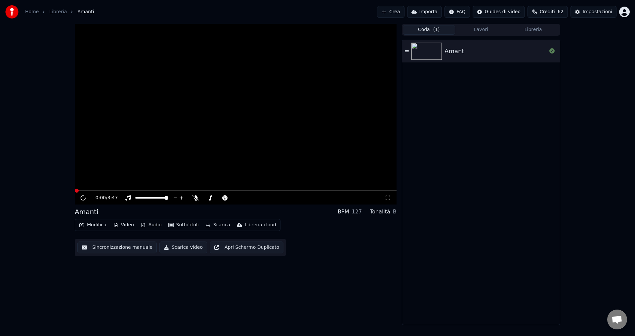
click at [551, 51] on icon at bounding box center [551, 50] width 5 height 5
click at [491, 29] on button "Lavori" at bounding box center [481, 30] width 52 height 10
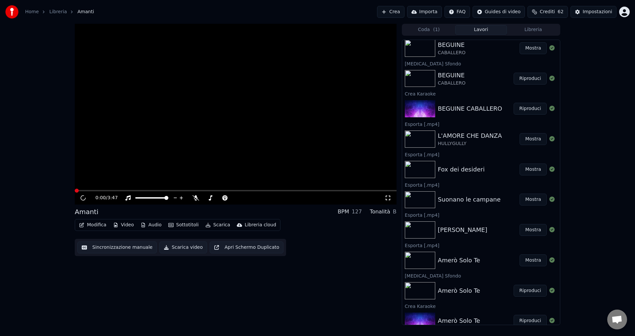
scroll to position [140, 0]
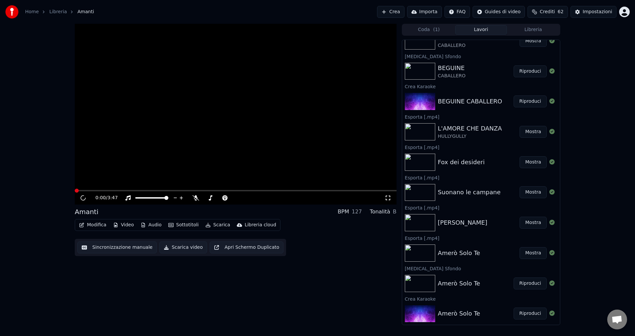
click at [528, 136] on button "Mostra" at bounding box center [533, 132] width 27 height 12
click at [528, 129] on button "Mostra" at bounding box center [533, 132] width 27 height 12
click at [624, 11] on html "Home Libreria Amanti Crea Importa FAQ Guides di video Crediti 62 Impostazioni 0…" at bounding box center [317, 168] width 635 height 336
click at [580, 71] on div "Esci" at bounding box center [595, 76] width 76 height 11
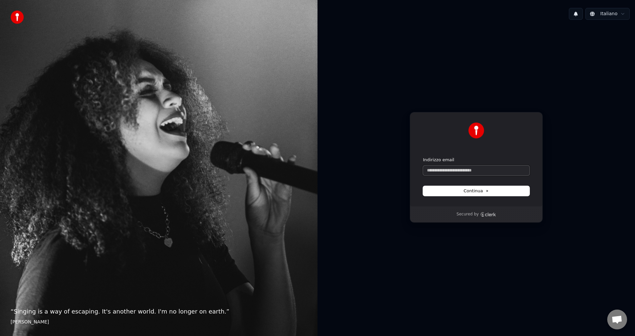
click at [459, 169] on input "Indirizzo email" at bounding box center [476, 171] width 107 height 10
click at [423, 157] on button "submit" at bounding box center [423, 157] width 0 height 0
type input "**********"
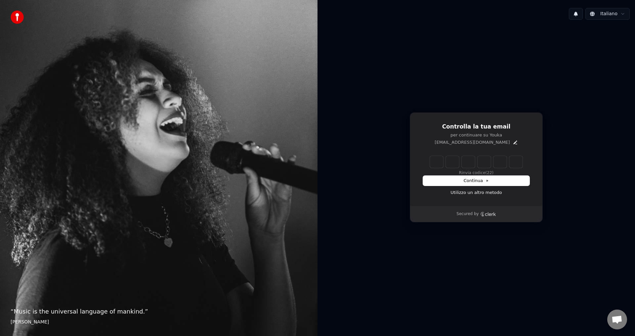
click at [433, 166] on input "Enter verification code" at bounding box center [476, 162] width 93 height 12
type input "******"
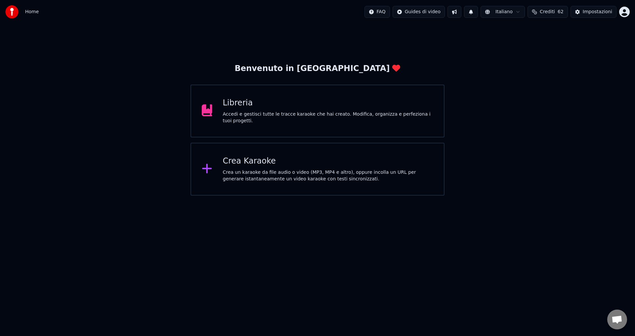
click at [275, 108] on div "Libreria" at bounding box center [328, 103] width 211 height 11
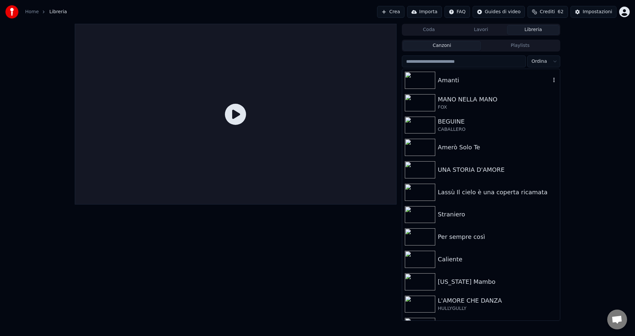
click at [450, 81] on div "Amanti" at bounding box center [494, 80] width 113 height 9
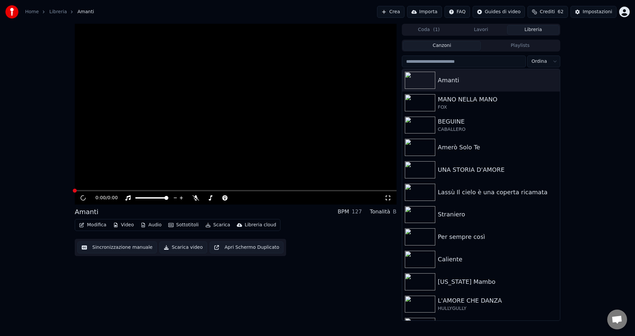
click at [526, 28] on button "Libreria" at bounding box center [533, 30] width 52 height 10
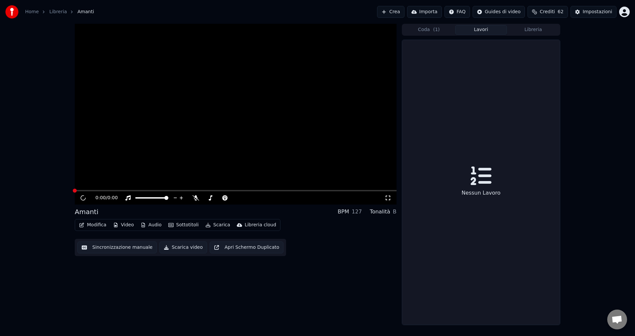
click at [484, 31] on button "Lavori" at bounding box center [481, 30] width 52 height 10
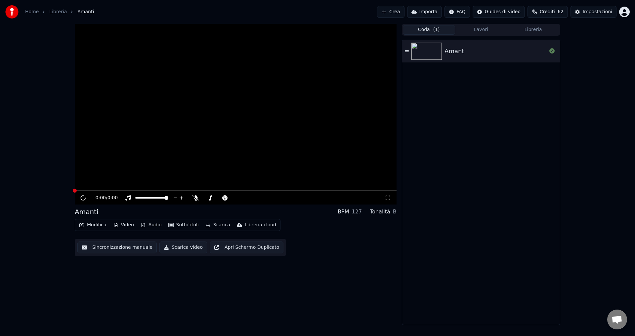
click at [437, 29] on span "( 1 )" at bounding box center [436, 29] width 7 height 7
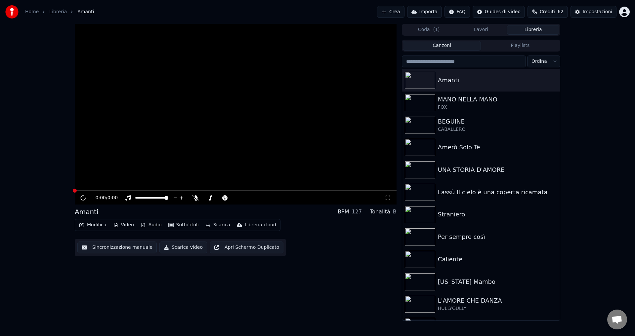
click at [553, 26] on button "Libreria" at bounding box center [533, 30] width 52 height 10
click at [541, 62] on html "Home Libreria Amanti Crea Importa FAQ Guides di video Crediti 62 Impostazioni 0…" at bounding box center [317, 168] width 635 height 336
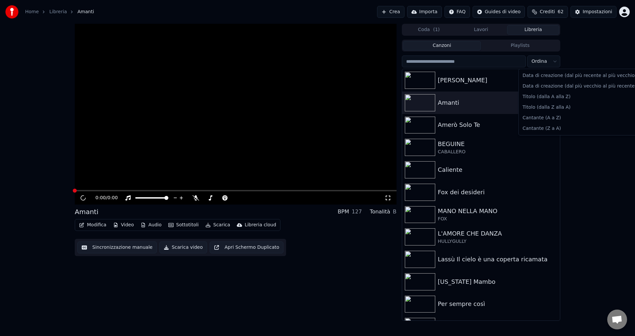
click at [546, 59] on html "Home Libreria Amanti Crea Importa FAQ Guides di video Crediti 62 Impostazioni 0…" at bounding box center [317, 168] width 635 height 336
click at [503, 76] on html "Home Libreria Amanti Crea Importa FAQ Guides di video Crediti 62 Impostazioni 0…" at bounding box center [317, 168] width 635 height 336
click at [433, 48] on button "Canzoni" at bounding box center [442, 46] width 78 height 10
click at [504, 46] on button "Playlists" at bounding box center [520, 46] width 78 height 10
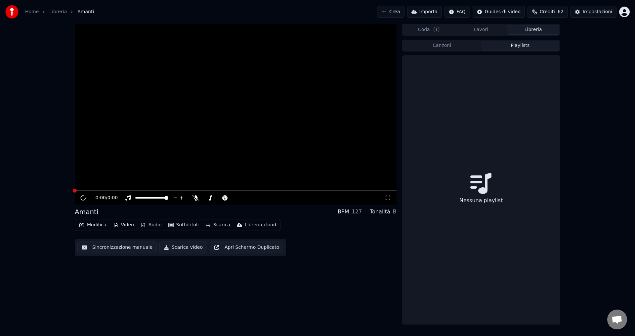
click at [522, 30] on button "Libreria" at bounding box center [533, 30] width 52 height 10
click at [499, 32] on button "Lavori" at bounding box center [481, 30] width 52 height 10
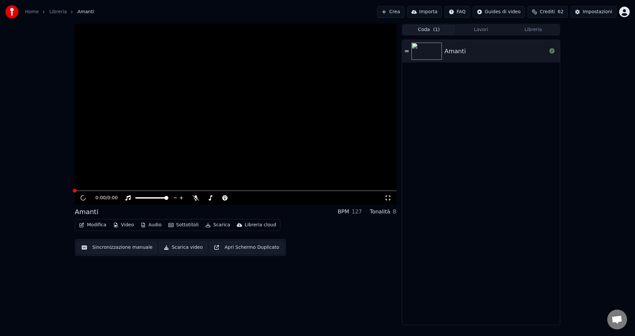
click at [441, 29] on button "Coda ( 1 )" at bounding box center [429, 30] width 52 height 10
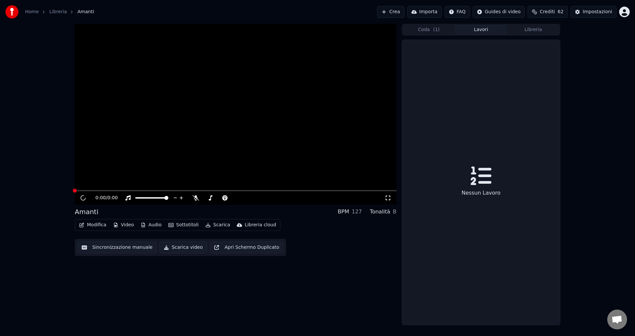
click at [490, 26] on button "Lavori" at bounding box center [481, 30] width 52 height 10
click at [536, 30] on button "Libreria" at bounding box center [533, 30] width 52 height 10
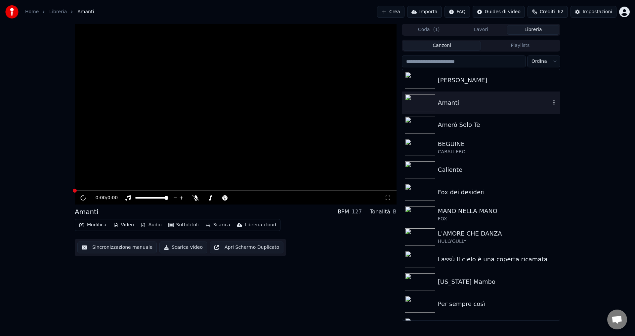
click at [462, 103] on div "Amanti" at bounding box center [494, 102] width 113 height 9
click at [451, 85] on div "[PERSON_NAME]" at bounding box center [494, 80] width 113 height 9
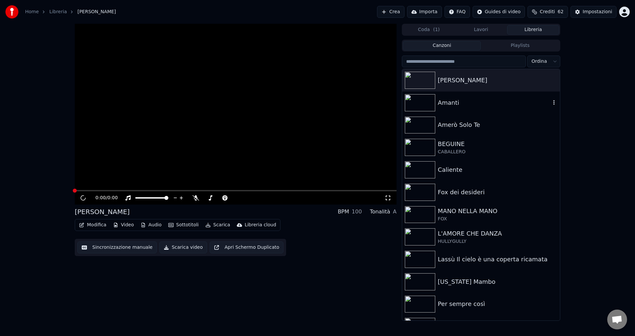
click at [451, 107] on div "Amanti" at bounding box center [481, 103] width 158 height 22
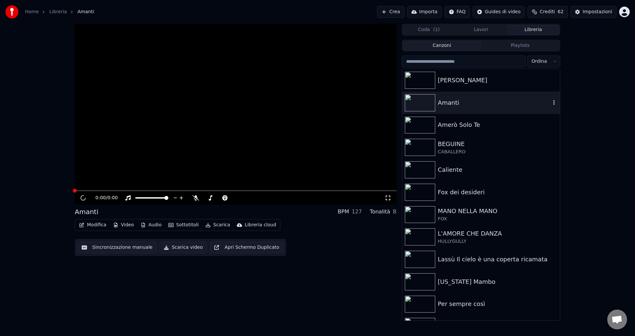
click at [451, 107] on div "Amanti" at bounding box center [494, 102] width 113 height 9
click at [59, 15] on div "Home Libreria Amanti" at bounding box center [49, 11] width 89 height 13
click at [58, 15] on link "Libreria" at bounding box center [58, 12] width 18 height 7
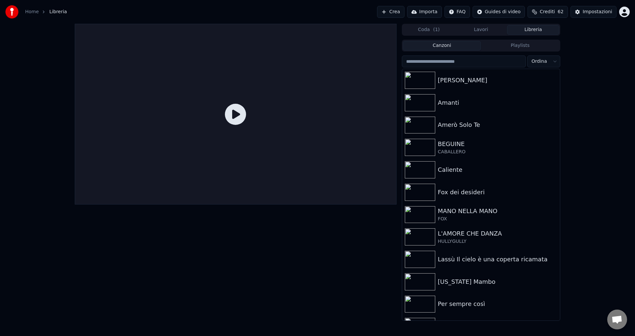
click at [243, 110] on icon at bounding box center [235, 114] width 21 height 21
click at [30, 14] on link "Home" at bounding box center [32, 12] width 14 height 7
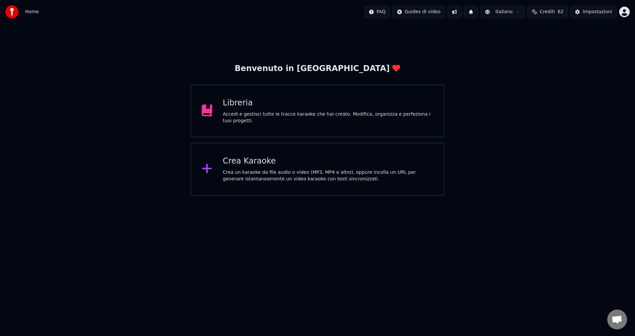
click at [237, 106] on div "Libreria" at bounding box center [328, 103] width 211 height 11
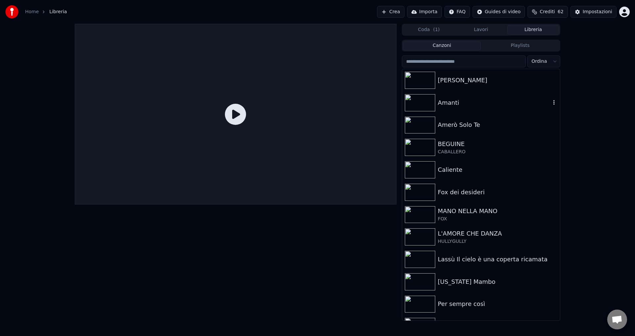
click at [465, 106] on div "Amanti" at bounding box center [494, 102] width 113 height 9
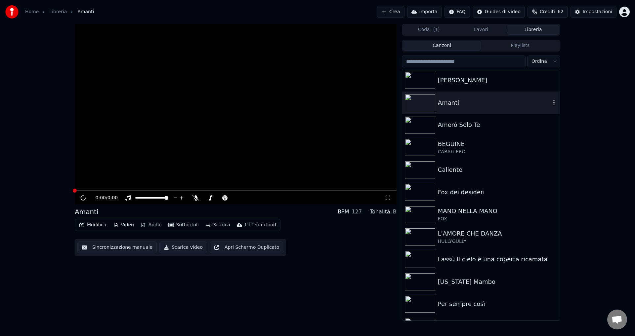
click at [465, 106] on div "Amanti" at bounding box center [494, 102] width 113 height 9
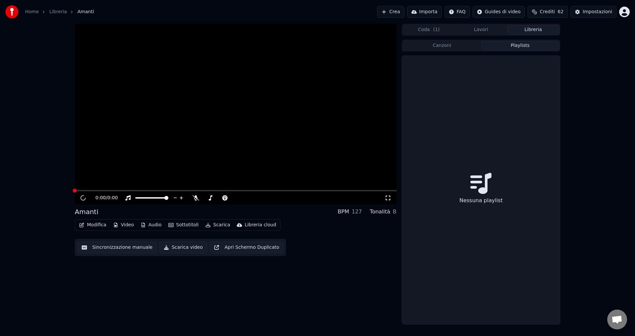
click at [527, 46] on button "Playlists" at bounding box center [520, 46] width 78 height 10
click at [482, 175] on icon at bounding box center [480, 183] width 21 height 21
click at [482, 174] on icon at bounding box center [480, 183] width 21 height 21
click at [480, 30] on button "Lavori" at bounding box center [481, 30] width 52 height 10
click at [470, 185] on div "Nessun Lavoro" at bounding box center [481, 182] width 158 height 285
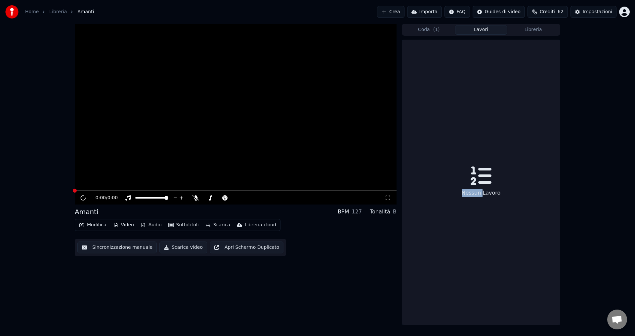
click at [470, 185] on div "Nessun Lavoro" at bounding box center [481, 182] width 158 height 285
click at [401, 11] on button "Crea" at bounding box center [390, 12] width 27 height 12
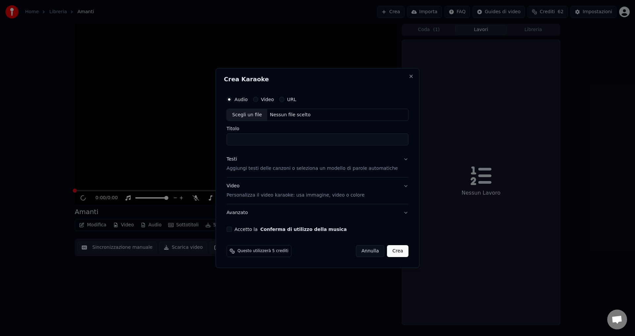
click at [306, 112] on div "Nessun file scelto" at bounding box center [290, 115] width 46 height 7
type input "******"
click at [238, 166] on p "Aggiungi testi delle canzoni o seleziona un modello di parole automatiche" at bounding box center [312, 169] width 171 height 7
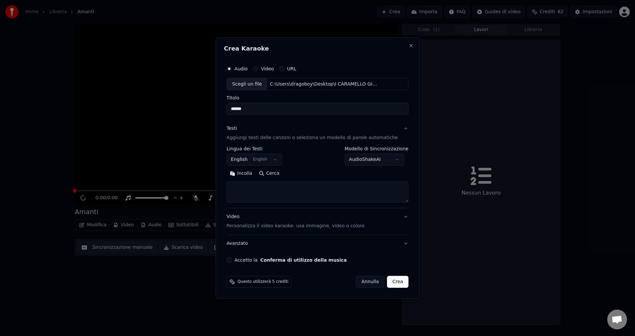
click at [244, 162] on body "**********" at bounding box center [317, 168] width 635 height 336
select select "**"
click at [377, 160] on body "**********" at bounding box center [317, 168] width 635 height 336
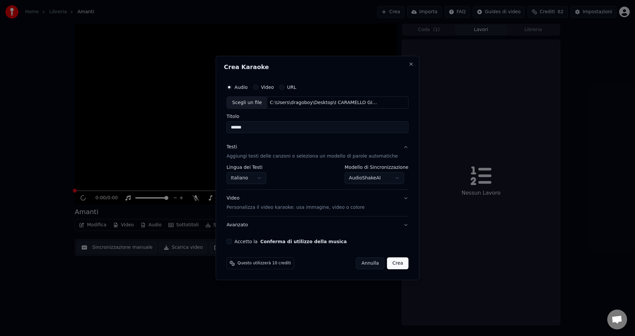
click at [232, 241] on button "Accetto la Conferma di utilizzo della musica" at bounding box center [229, 241] width 5 height 5
click at [388, 264] on button "Crea" at bounding box center [397, 264] width 21 height 12
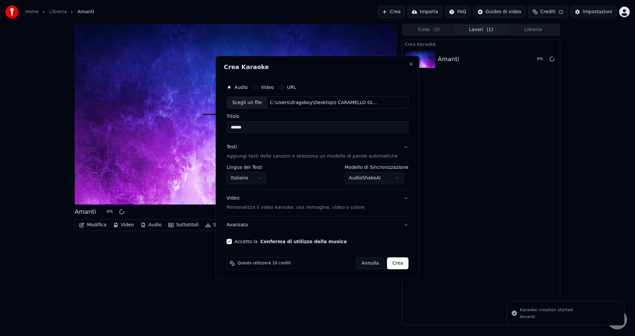
select select "**********"
select select
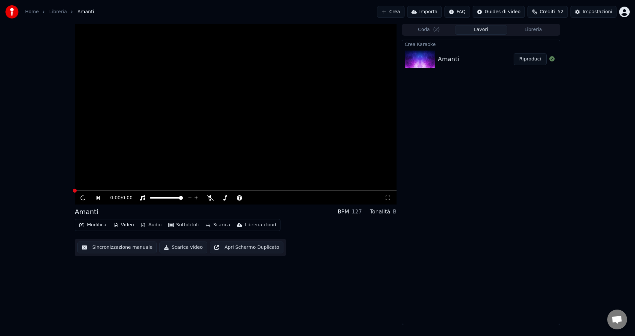
click at [531, 60] on button "Riproduci" at bounding box center [530, 59] width 33 height 12
click at [516, 32] on button "Libreria" at bounding box center [533, 30] width 52 height 10
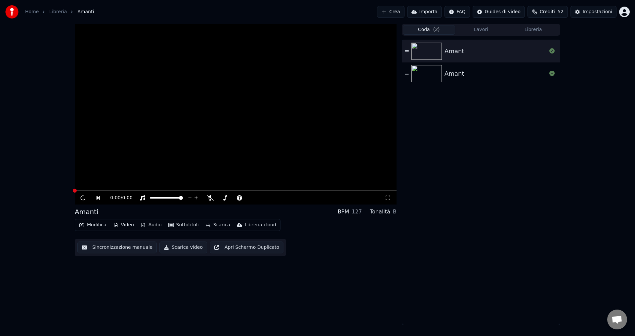
click at [422, 33] on button "Coda ( 2 )" at bounding box center [429, 30] width 52 height 10
click at [471, 79] on div "Amanti" at bounding box center [481, 74] width 158 height 22
click at [530, 26] on button "Libreria" at bounding box center [533, 30] width 52 height 10
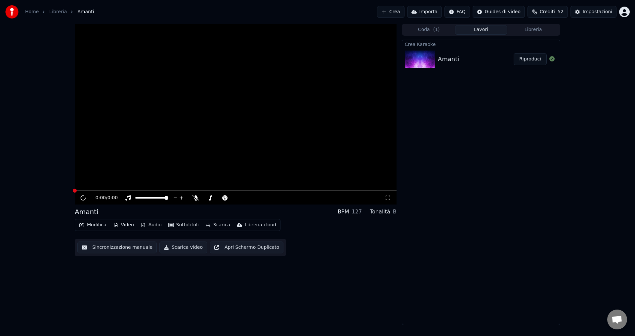
click at [482, 30] on button "Lavori" at bounding box center [481, 30] width 52 height 10
click at [519, 62] on button "Riproduci" at bounding box center [530, 59] width 33 height 12
click at [530, 57] on button "Riproduci" at bounding box center [530, 59] width 33 height 12
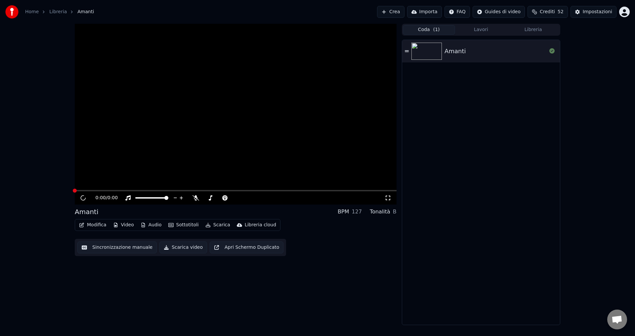
click at [419, 28] on button "Coda ( 1 )" at bounding box center [429, 30] width 52 height 10
click at [469, 57] on div "Amanti" at bounding box center [481, 51] width 158 height 22
click at [525, 30] on button "Libreria" at bounding box center [533, 30] width 52 height 10
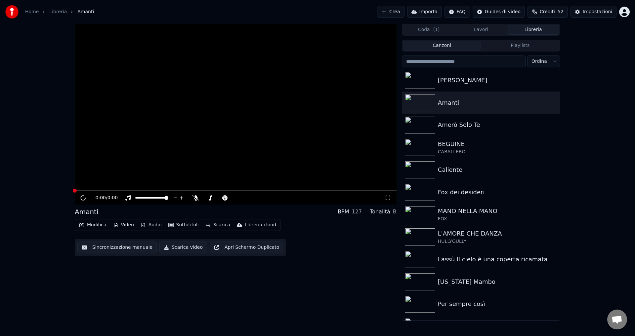
click at [547, 13] on span "Crediti" at bounding box center [547, 12] width 15 height 7
click at [544, 75] on button "Aggiorna" at bounding box center [550, 80] width 37 height 12
click at [542, 58] on div "Credits will be added on the 28 of each month" at bounding box center [550, 61] width 105 height 13
click at [620, 58] on div "0:00 / 0:00 Amanti BPM 127 Tonalità B Modifica Video Audio Sottotitoli Scarica …" at bounding box center [317, 172] width 635 height 297
click at [530, 30] on button "Libreria" at bounding box center [533, 30] width 52 height 10
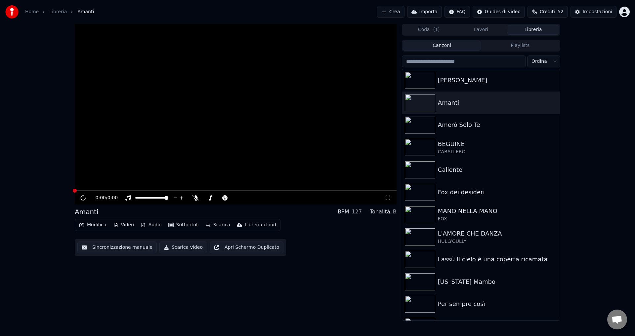
click at [478, 31] on button "Lavori" at bounding box center [481, 30] width 52 height 10
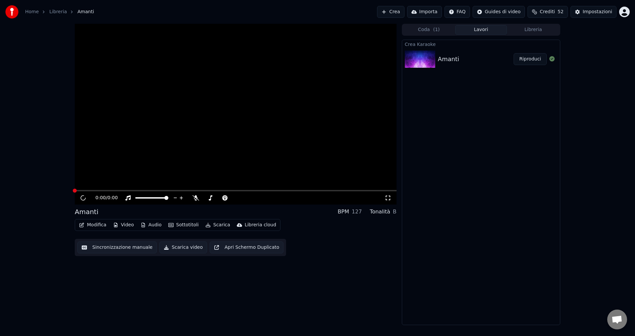
click at [526, 54] on button "Riproduci" at bounding box center [530, 59] width 33 height 12
click at [460, 12] on html "Home Libreria Amanti Crea Importa FAQ Guides di video Crediti 52 Impostazioni 0…" at bounding box center [317, 168] width 635 height 336
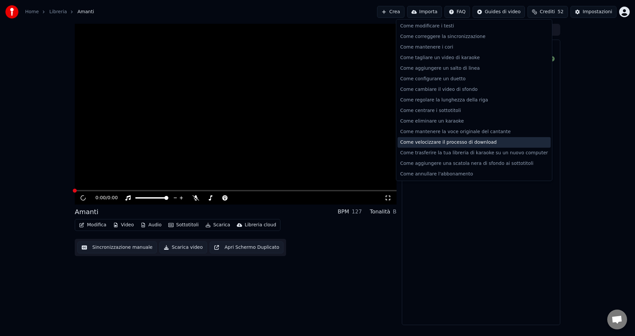
click at [441, 140] on div "Come velocizzare il processo di download" at bounding box center [474, 142] width 153 height 11
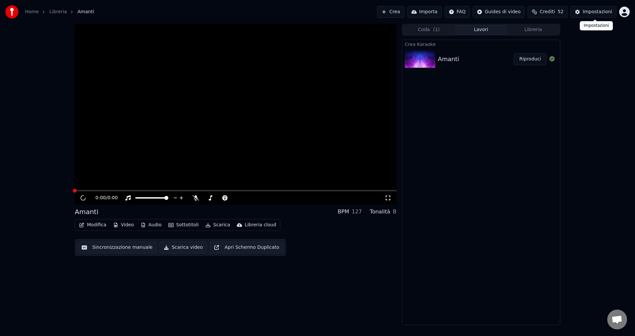
click at [595, 14] on div "Impostazioni" at bounding box center [597, 12] width 29 height 7
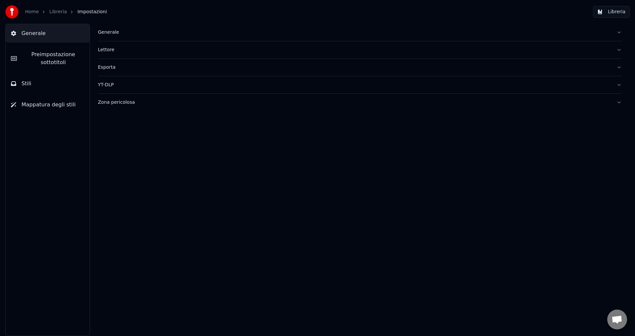
click at [109, 31] on div "Generale" at bounding box center [354, 32] width 513 height 7
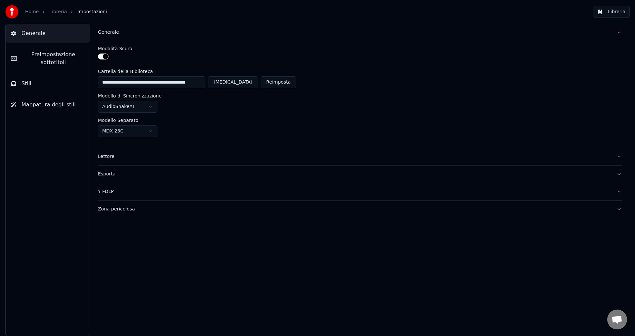
click at [118, 129] on html "**********" at bounding box center [317, 168] width 635 height 336
click at [205, 132] on div "MDX-Net (Con Voci di Fondo)" at bounding box center [360, 131] width 524 height 12
click at [106, 157] on div "Lettore" at bounding box center [354, 156] width 513 height 7
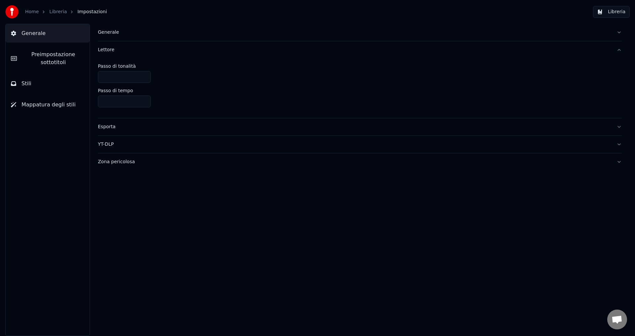
click at [104, 129] on div "Esporta" at bounding box center [354, 127] width 513 height 7
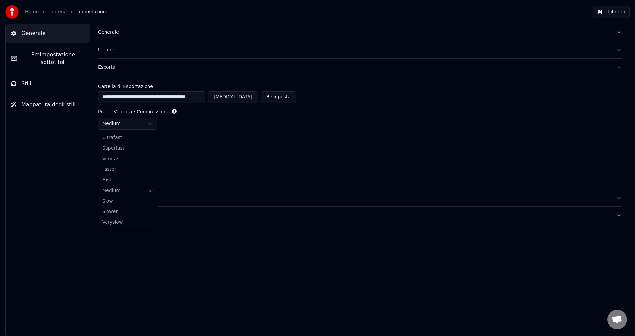
click at [151, 124] on html "**********" at bounding box center [317, 168] width 635 height 336
click at [215, 148] on div "yuv420p" at bounding box center [360, 148] width 524 height 12
click at [109, 49] on div "Lettore" at bounding box center [354, 50] width 513 height 7
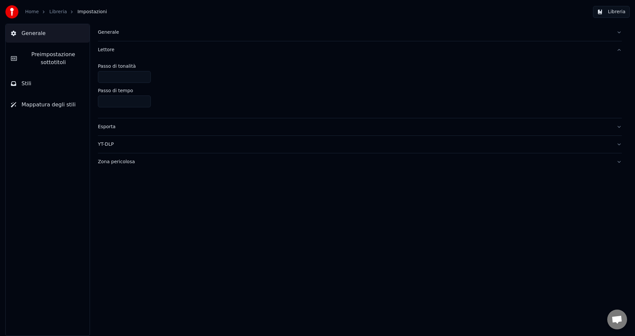
click at [108, 35] on div "Generale" at bounding box center [354, 32] width 513 height 7
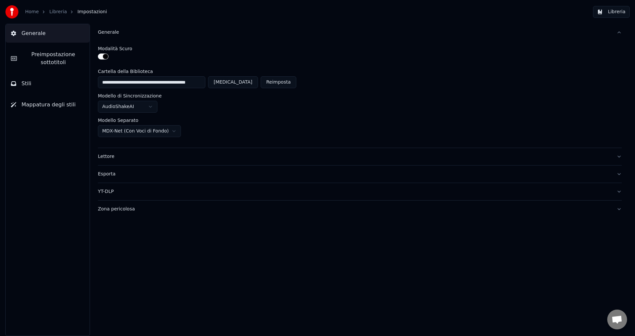
click at [107, 192] on div "YT-DLP" at bounding box center [354, 192] width 513 height 7
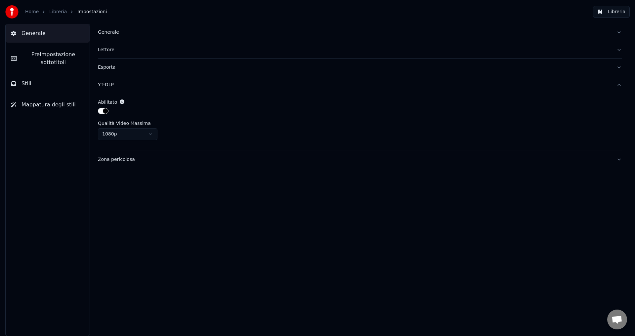
click at [108, 159] on div "Zona pericolosa" at bounding box center [354, 159] width 513 height 7
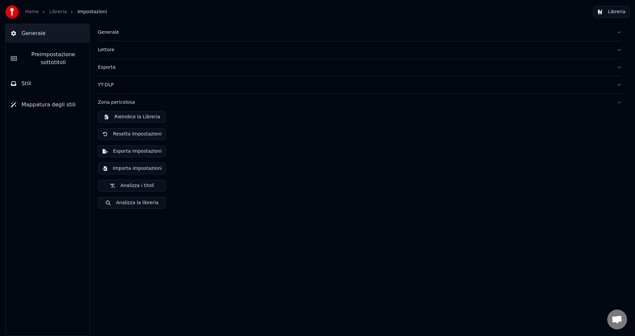
click at [132, 170] on button "Importa impostazioni" at bounding box center [132, 169] width 68 height 12
click at [129, 205] on button "Analizza la libreria" at bounding box center [132, 203] width 68 height 12
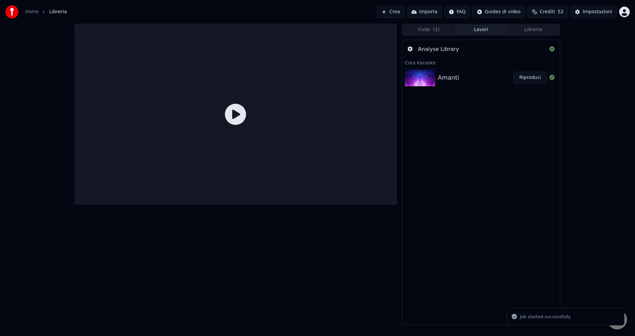
click at [434, 81] on img at bounding box center [420, 77] width 30 height 17
click at [539, 78] on button "Riproduci" at bounding box center [530, 78] width 33 height 12
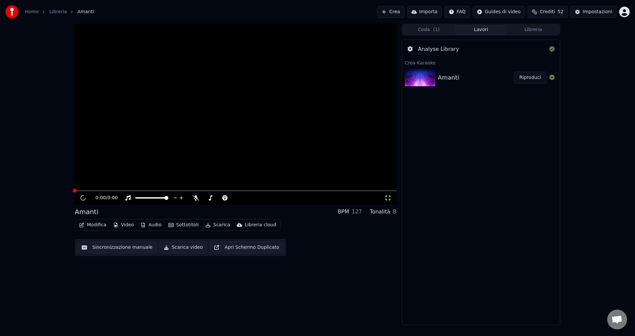
click at [26, 11] on link "Home" at bounding box center [32, 12] width 14 height 7
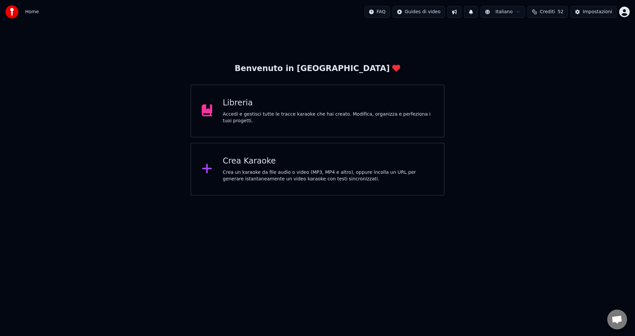
click at [236, 114] on div "Accedi e gestisci tutte le tracce karaoke che hai creato. Modifica, organizza e…" at bounding box center [328, 117] width 211 height 13
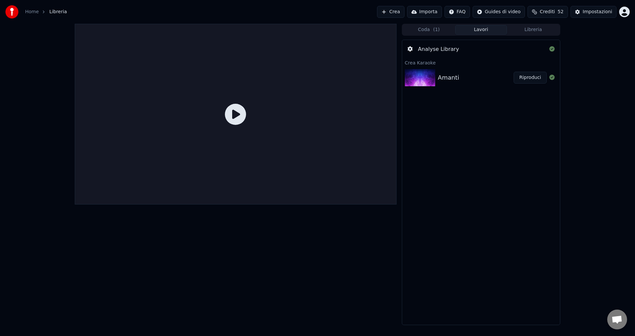
click at [435, 12] on button "Importa" at bounding box center [424, 12] width 35 height 12
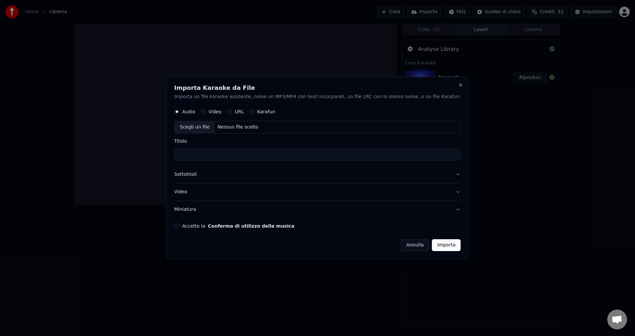
click at [401, 246] on button "Annulla" at bounding box center [415, 245] width 29 height 12
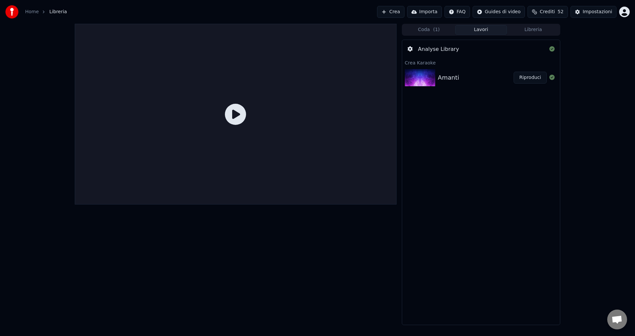
click at [451, 52] on div "Analyse Library" at bounding box center [438, 49] width 41 height 8
click at [404, 13] on button "Crea" at bounding box center [390, 12] width 27 height 12
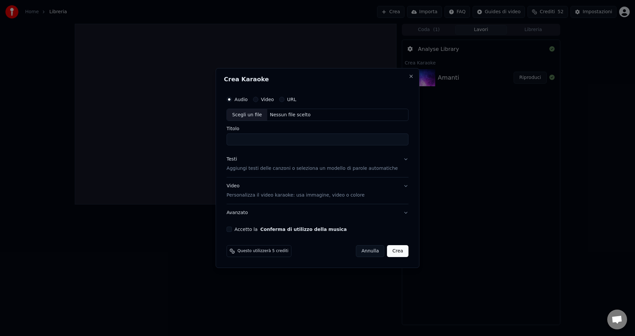
click at [398, 78] on h2 "Crea Karaoke" at bounding box center [317, 79] width 187 height 6
click at [409, 77] on button "Close" at bounding box center [411, 76] width 5 height 5
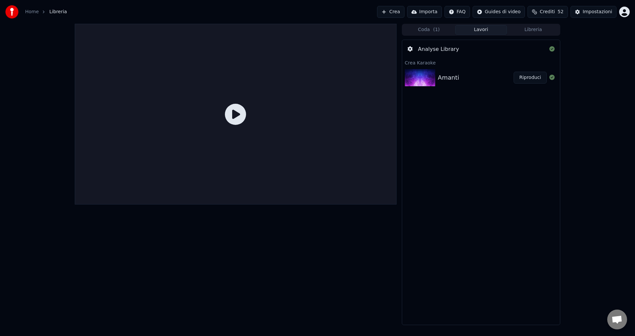
click at [424, 32] on button "Coda ( 1 )" at bounding box center [429, 30] width 52 height 10
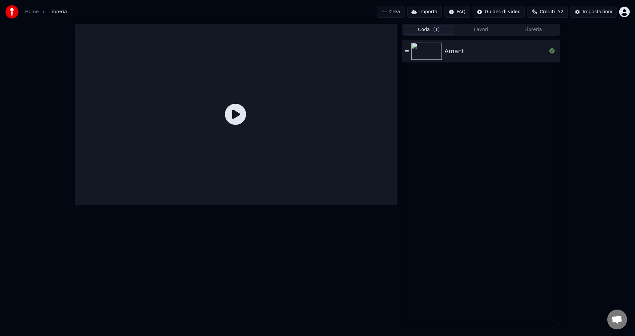
click at [424, 32] on button "Coda ( 1 )" at bounding box center [429, 30] width 52 height 10
click at [425, 47] on img at bounding box center [426, 51] width 30 height 17
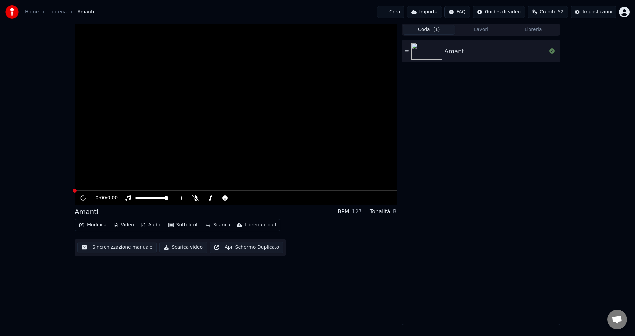
click at [425, 47] on img at bounding box center [426, 51] width 30 height 17
click at [83, 198] on icon at bounding box center [83, 198] width 6 height 7
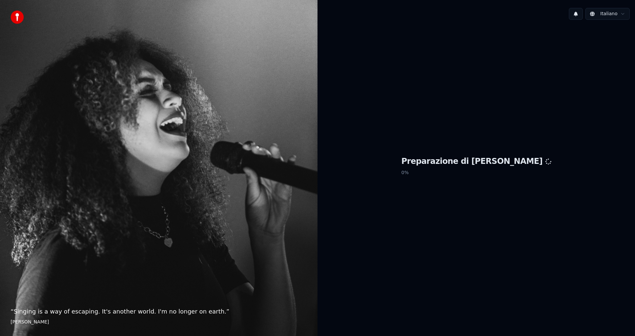
click at [579, 12] on button at bounding box center [576, 14] width 14 height 12
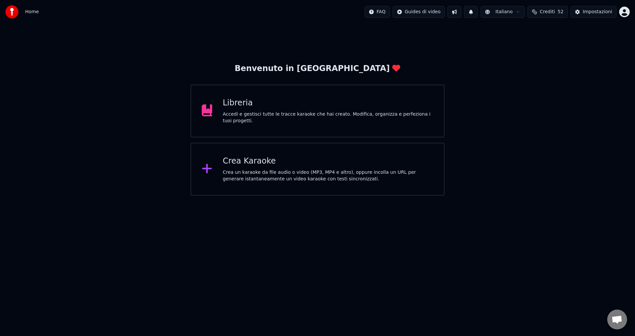
click at [308, 113] on div "Libreria Accedi e gestisci tutte le tracce karaoke che hai creato. Modifica, or…" at bounding box center [328, 111] width 211 height 26
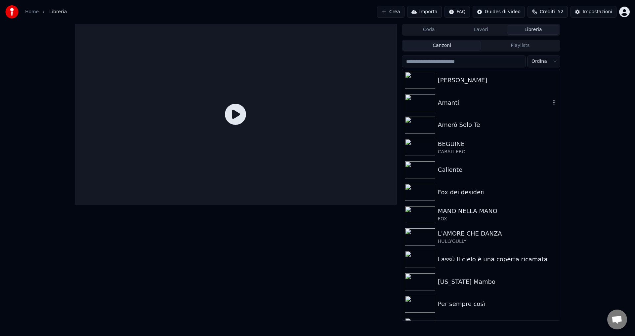
click at [456, 103] on div "Amanti" at bounding box center [494, 102] width 113 height 9
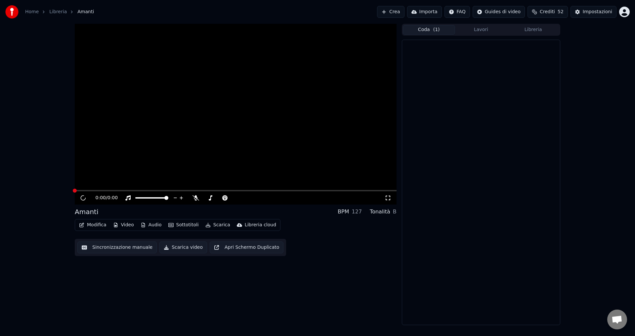
click at [442, 31] on button "Coda ( 1 )" at bounding box center [429, 30] width 52 height 10
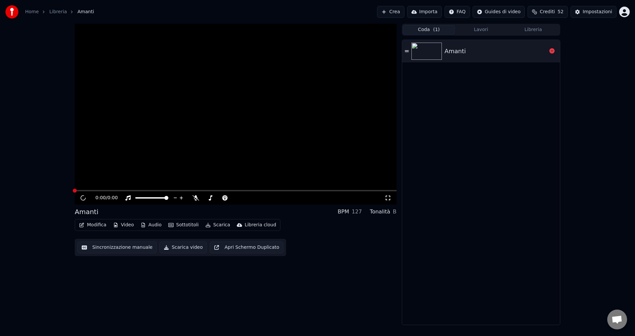
click at [531, 55] on div "Amanti" at bounding box center [496, 51] width 102 height 9
click at [478, 30] on button "Lavori" at bounding box center [481, 30] width 52 height 10
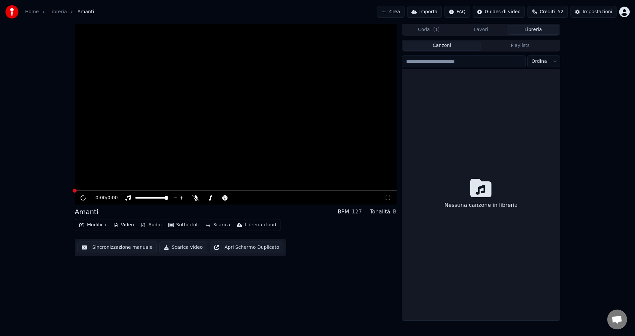
click at [549, 28] on button "Libreria" at bounding box center [533, 30] width 52 height 10
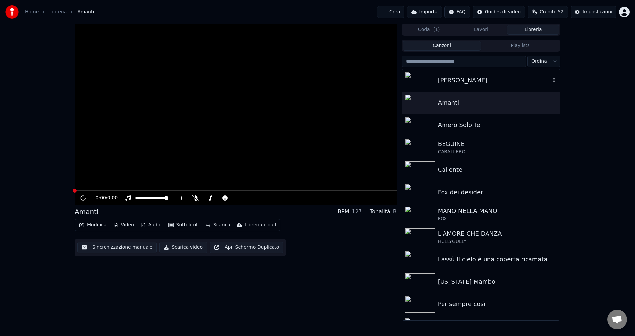
click at [440, 80] on div "[PERSON_NAME]" at bounding box center [494, 80] width 113 height 9
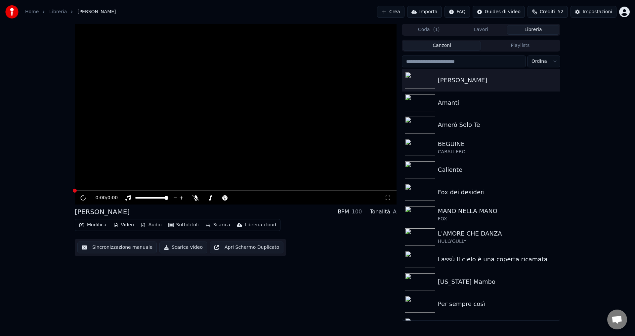
click at [430, 63] on input "search" at bounding box center [464, 62] width 124 height 12
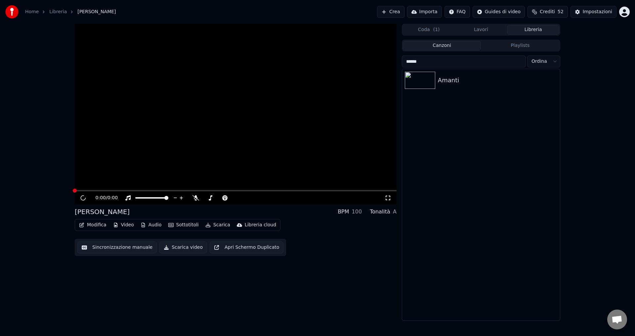
type input "******"
click at [447, 133] on div "Amanti" at bounding box center [481, 195] width 158 height 252
click at [432, 78] on img at bounding box center [420, 80] width 30 height 17
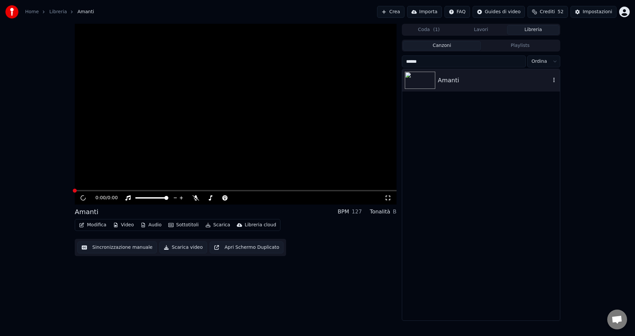
click at [552, 79] on icon "button" at bounding box center [554, 79] width 7 height 5
click at [547, 111] on div "Apri Directory" at bounding box center [557, 113] width 67 height 11
click at [553, 81] on icon "button" at bounding box center [554, 79] width 7 height 5
click at [549, 123] on div "Informazioni di Debug" at bounding box center [557, 124] width 67 height 11
click at [553, 77] on icon "button" at bounding box center [554, 79] width 7 height 5
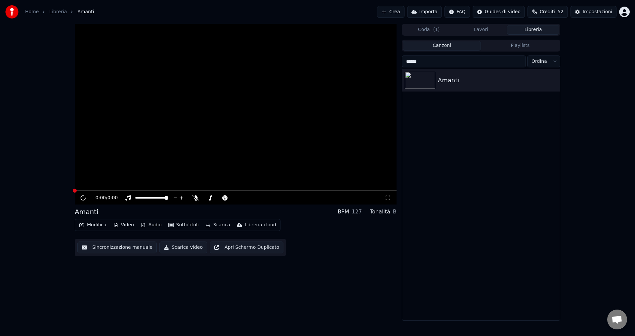
click at [491, 130] on div "Amanti" at bounding box center [481, 195] width 158 height 252
click at [425, 26] on button "Coda ( 1 )" at bounding box center [429, 30] width 52 height 10
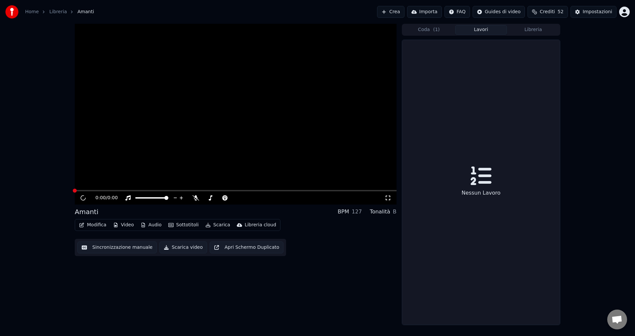
click at [483, 30] on button "Lavori" at bounding box center [481, 30] width 52 height 10
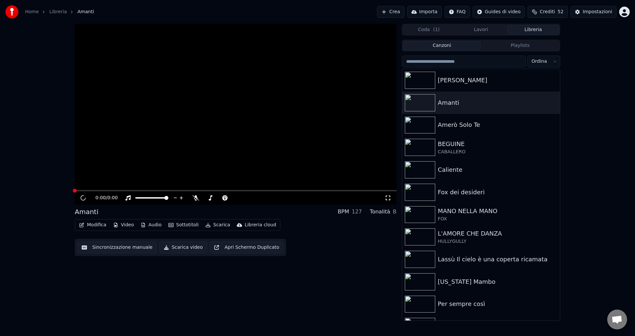
click at [527, 31] on button "Libreria" at bounding box center [533, 30] width 52 height 10
click at [606, 59] on div "0:00 / 0:00 Amanti BPM 127 Tonalità B Modifica Video Audio Sottotitoli Scarica …" at bounding box center [317, 172] width 635 height 297
click at [420, 30] on button "Coda ( 1 )" at bounding box center [429, 30] width 52 height 10
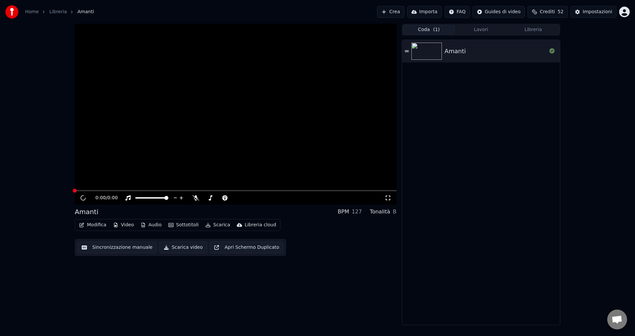
click at [442, 29] on button "Coda ( 1 )" at bounding box center [429, 30] width 52 height 10
click at [520, 27] on button "Libreria" at bounding box center [533, 30] width 52 height 10
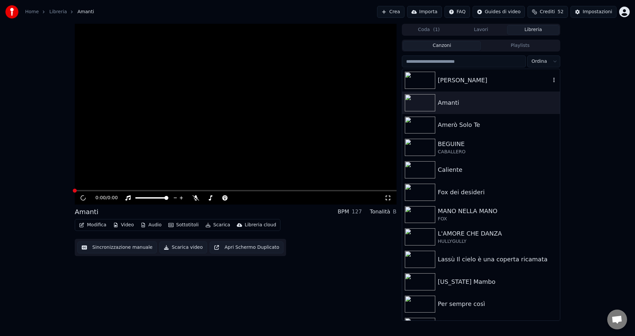
click at [438, 76] on div "[PERSON_NAME]" at bounding box center [494, 80] width 113 height 9
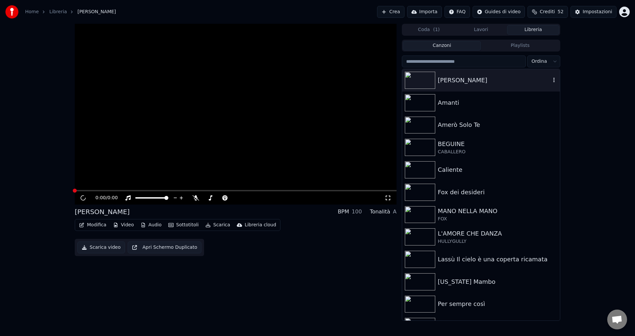
click at [438, 76] on div "[PERSON_NAME]" at bounding box center [494, 80] width 113 height 9
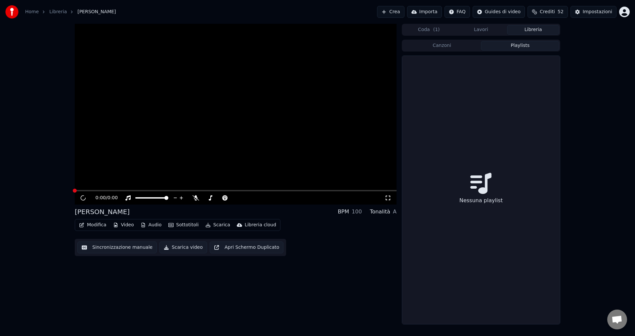
click at [518, 47] on button "Playlists" at bounding box center [520, 46] width 78 height 10
click at [488, 30] on button "Lavori" at bounding box center [481, 30] width 52 height 10
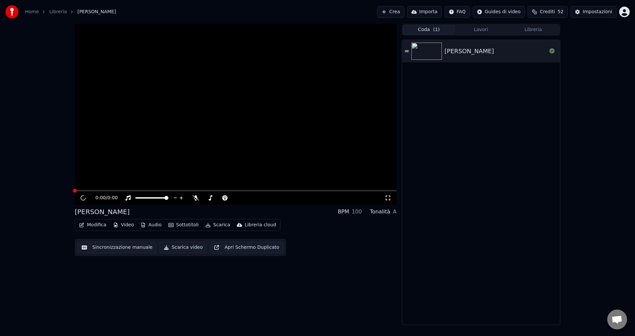
click at [424, 30] on button "Coda ( 1 )" at bounding box center [429, 30] width 52 height 10
click at [432, 49] on img at bounding box center [426, 51] width 30 height 17
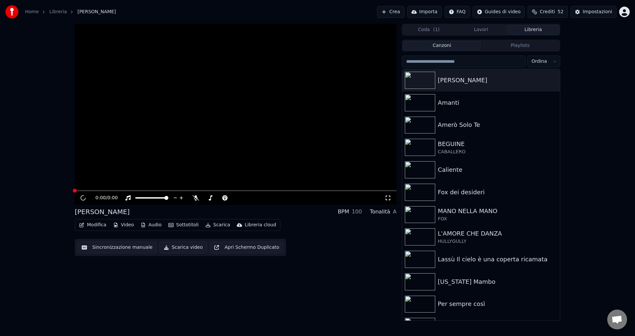
click at [539, 27] on button "Libreria" at bounding box center [533, 30] width 52 height 10
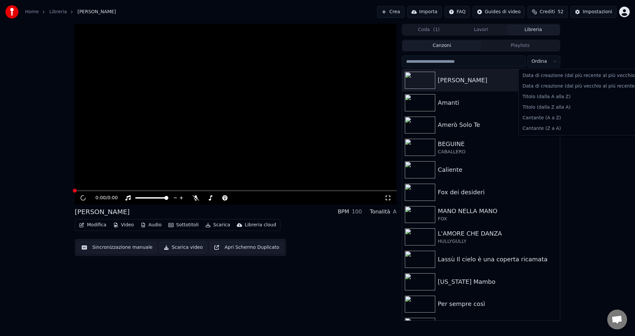
click at [553, 62] on html "Home Libreria Adriano Crea Importa FAQ Guides di video Crediti 52 Impostazioni …" at bounding box center [317, 168] width 635 height 336
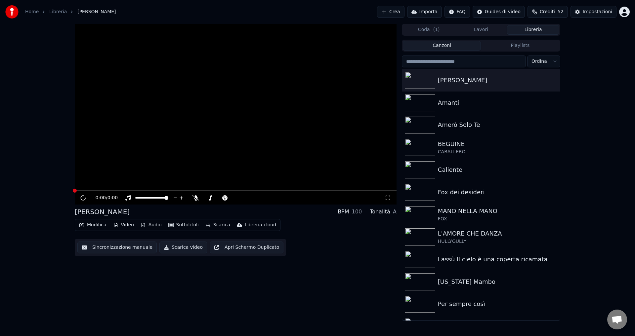
click at [427, 43] on html "Home Libreria Adriano Crea Importa FAQ Guides di video Crediti 52 Impostazioni …" at bounding box center [317, 168] width 635 height 336
click at [423, 75] on img at bounding box center [420, 80] width 30 height 17
click at [551, 82] on icon "button" at bounding box center [554, 79] width 7 height 5
click at [545, 114] on div "Apri Directory" at bounding box center [551, 113] width 67 height 11
click at [505, 78] on div "[PERSON_NAME]" at bounding box center [494, 80] width 113 height 9
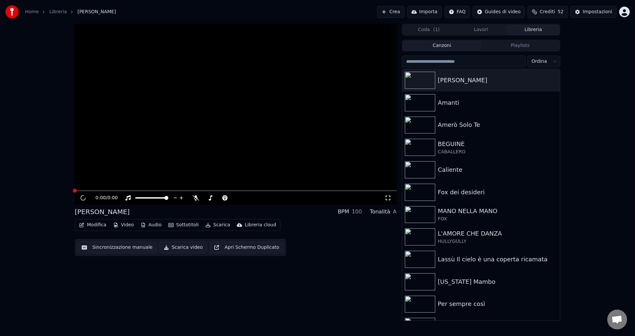
click at [627, 14] on html "Home Libreria Adriano Crea Importa FAQ Guides di video Crediti 52 Impostazioni …" at bounding box center [317, 168] width 635 height 336
click at [591, 53] on span "Votazione delle Funzionalità" at bounding box center [601, 59] width 60 height 13
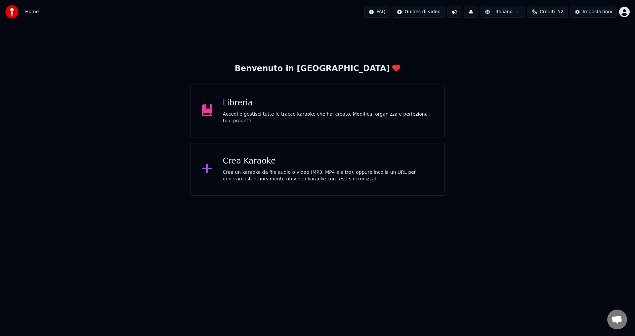
click at [261, 114] on div "Accedi e gestisci tutte le tracce karaoke che hai creato. Modifica, organizza e…" at bounding box center [328, 117] width 211 height 13
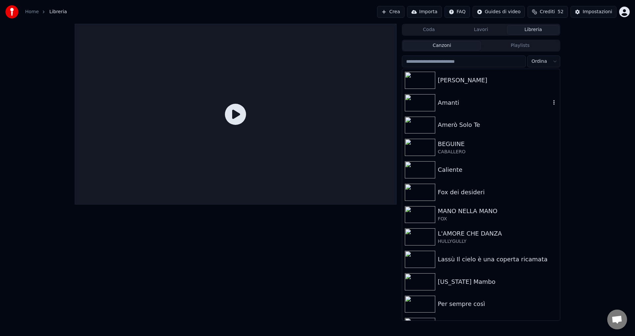
click at [433, 107] on img at bounding box center [420, 102] width 30 height 17
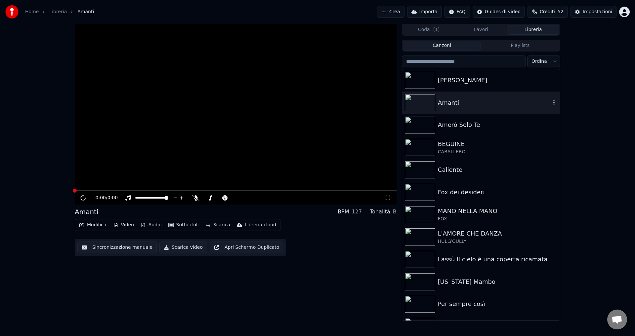
click at [433, 107] on img at bounding box center [420, 102] width 30 height 17
click at [432, 32] on button "Coda ( 1 )" at bounding box center [429, 30] width 52 height 10
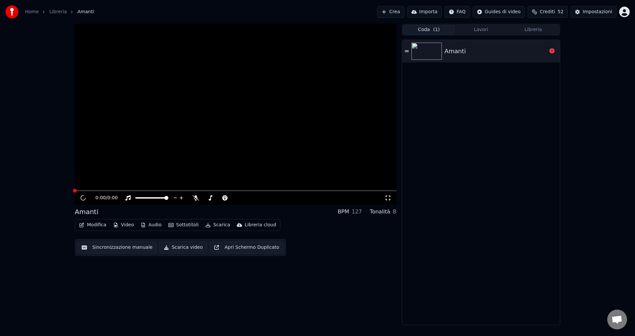
click at [438, 56] on img at bounding box center [426, 51] width 30 height 17
click at [621, 12] on html "Home Libreria Amanti Crea Importa FAQ Guides di video Crediti 52 Impostazioni 0…" at bounding box center [317, 168] width 635 height 336
click at [567, 37] on div "Fatturazione" at bounding box center [595, 42] width 76 height 11
click at [621, 13] on html "Home Libreria Amanti Crea Importa FAQ Guides di video Crediti 52 Impostazioni 0…" at bounding box center [317, 168] width 635 height 336
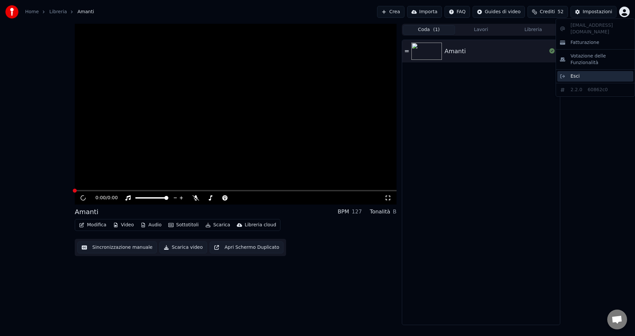
click at [576, 73] on span "Esci" at bounding box center [575, 76] width 9 height 7
